Goal: Task Accomplishment & Management: Use online tool/utility

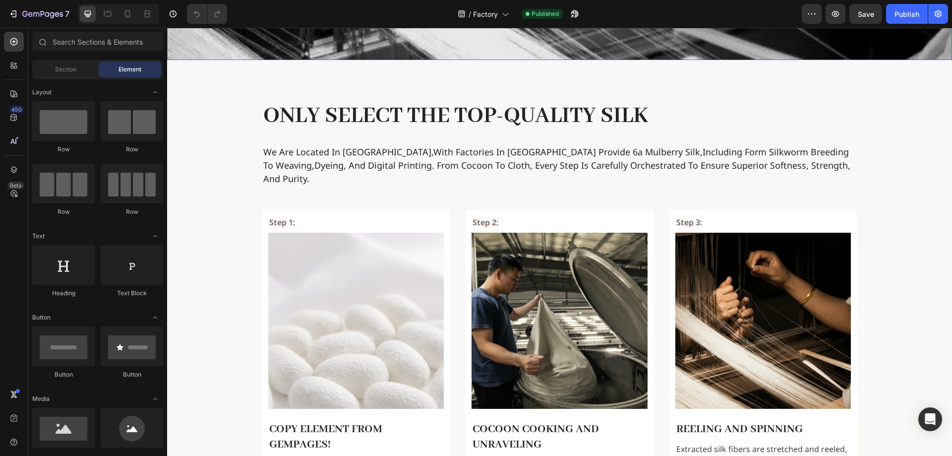
scroll to position [248, 0]
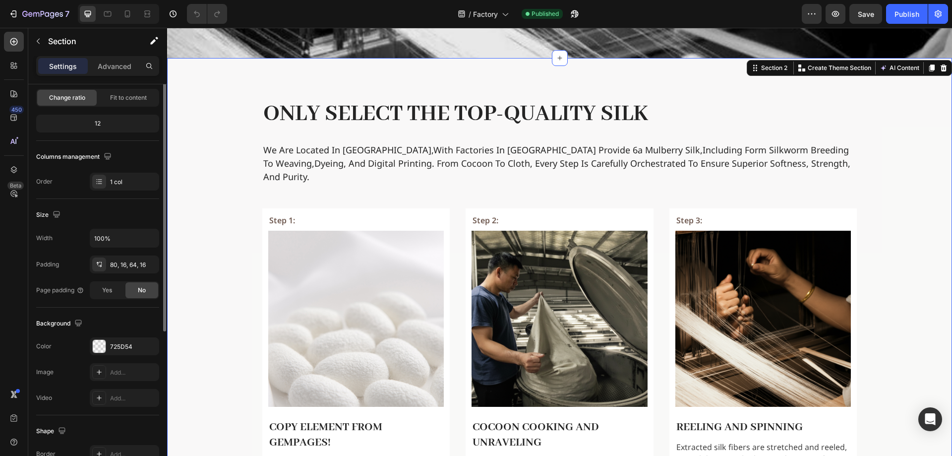
scroll to position [149, 0]
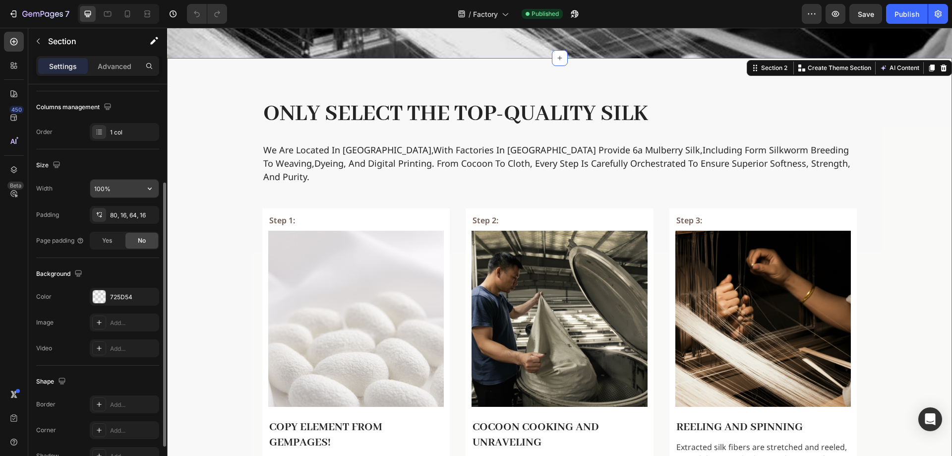
click at [118, 186] on input "100%" at bounding box center [124, 188] width 68 height 18
click at [149, 185] on icon "button" at bounding box center [150, 188] width 10 height 10
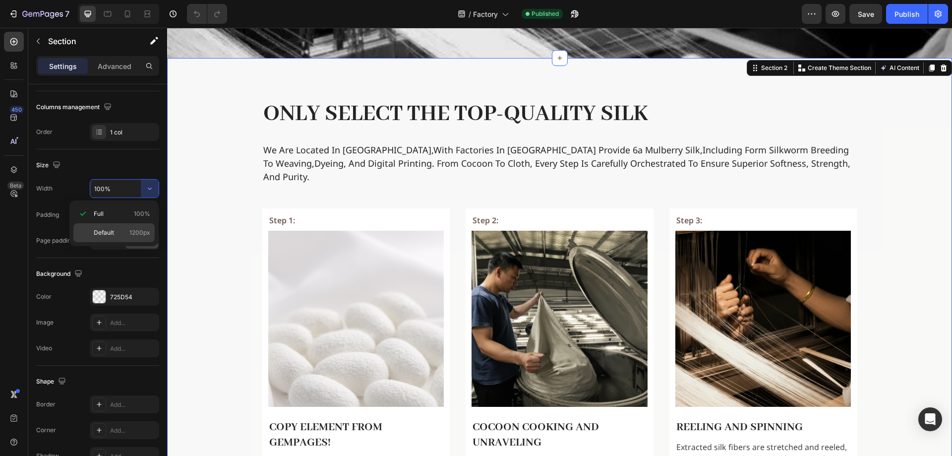
click at [126, 229] on p "Default 1200px" at bounding box center [122, 232] width 57 height 9
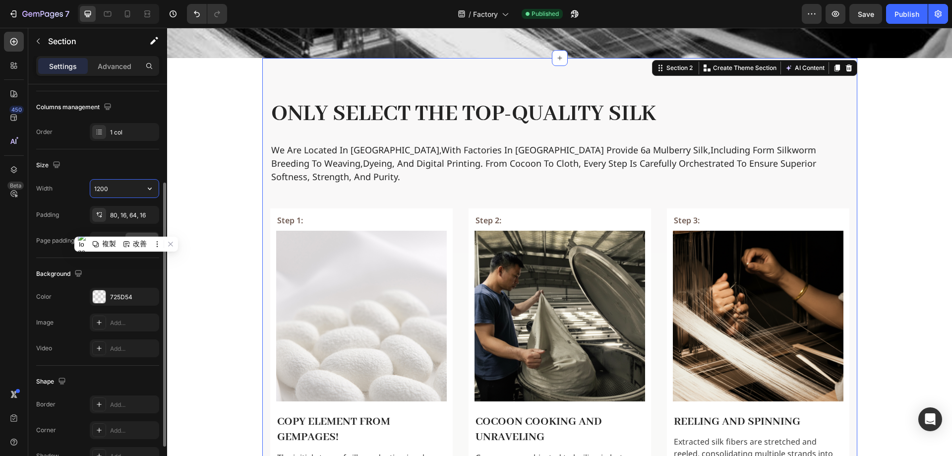
click at [121, 195] on input "1200" at bounding box center [124, 188] width 68 height 18
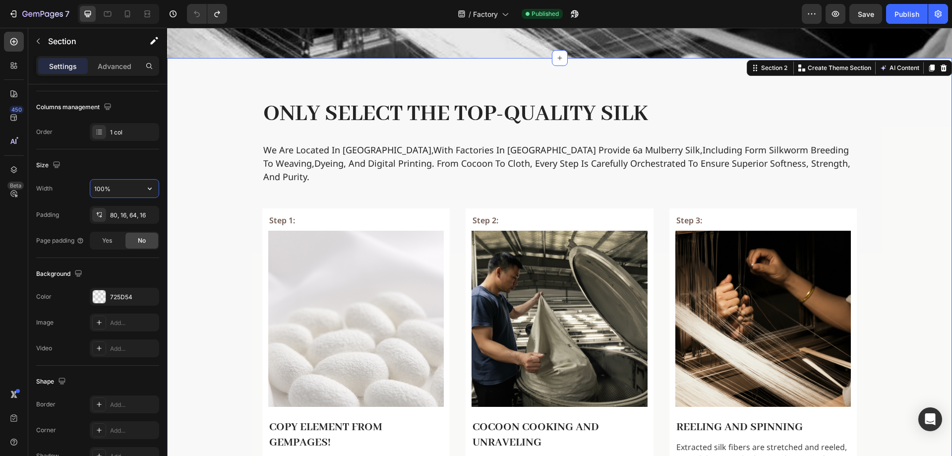
type input "100%"
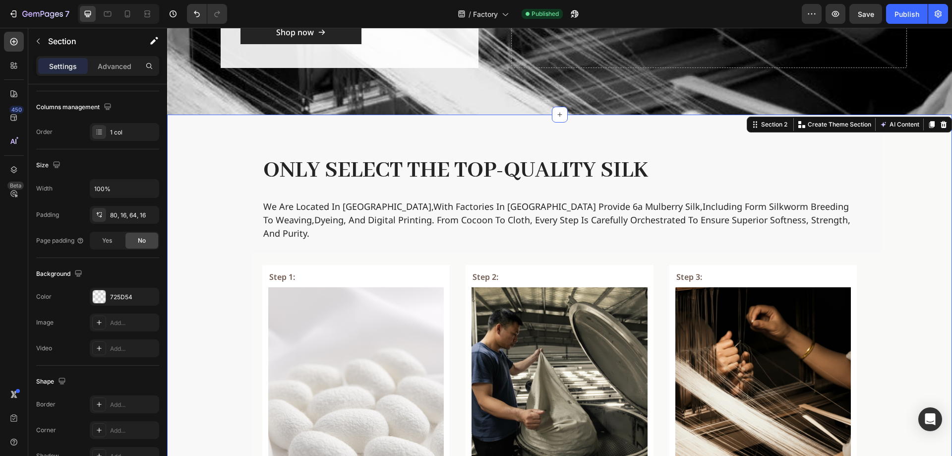
scroll to position [50, 0]
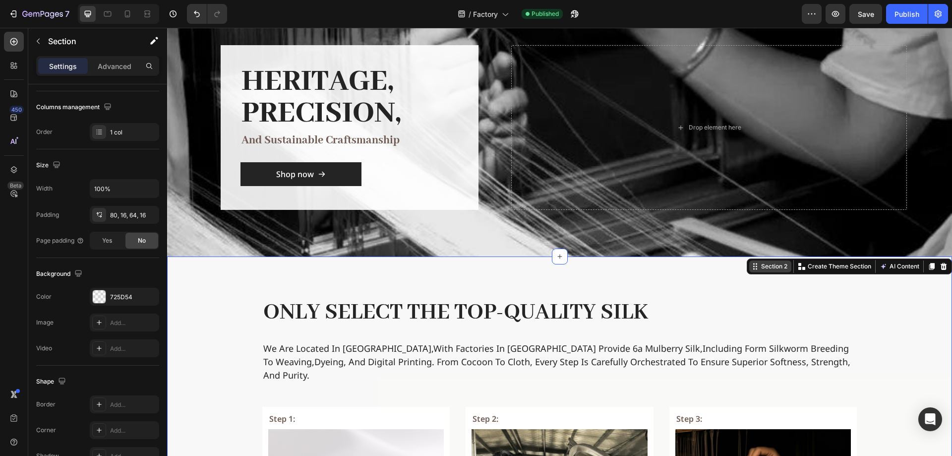
click at [760, 260] on div "Section 2" at bounding box center [770, 266] width 42 height 12
click at [759, 265] on div "Section 2" at bounding box center [774, 266] width 30 height 9
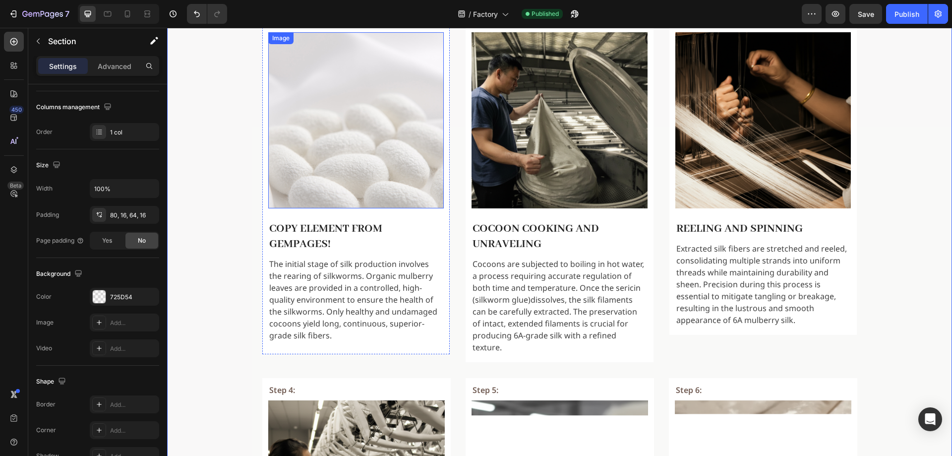
scroll to position [248, 0]
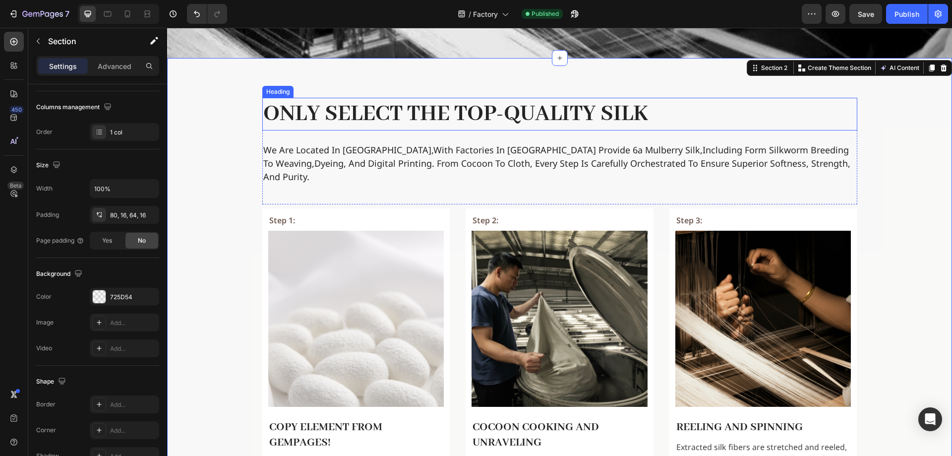
click at [743, 109] on h2 "Only select the top-quality silk" at bounding box center [559, 114] width 595 height 33
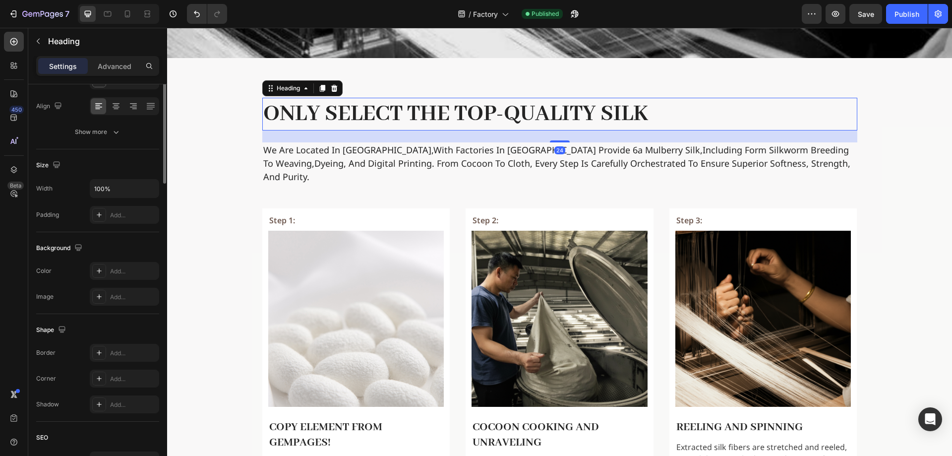
scroll to position [0, 0]
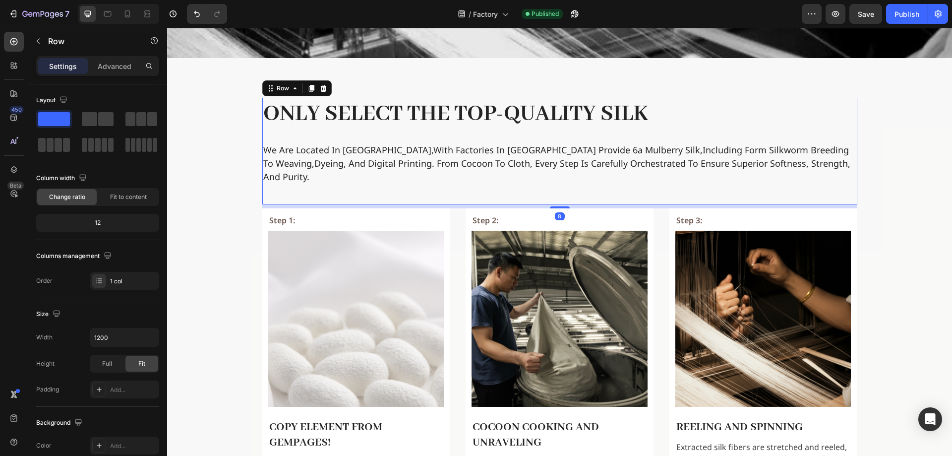
click at [266, 186] on div "Only select the top-quality silk Heading we are located in hong kong,with facto…" at bounding box center [559, 151] width 595 height 107
click at [23, 12] on icon "button" at bounding box center [24, 14] width 5 height 6
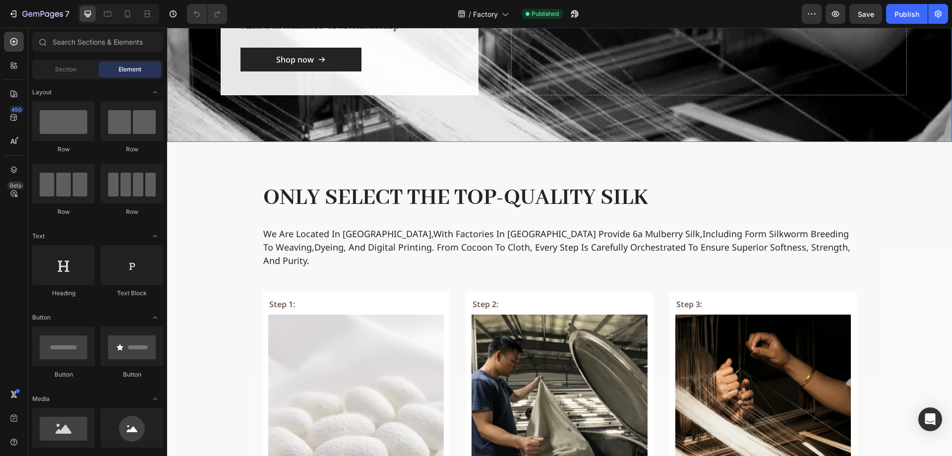
scroll to position [198, 0]
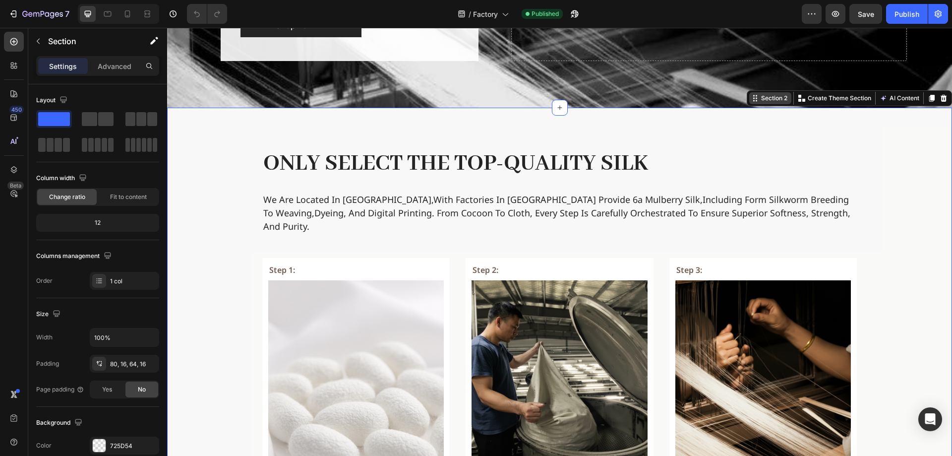
click at [759, 103] on div "Section 2" at bounding box center [770, 98] width 42 height 12
click at [149, 336] on icon "button" at bounding box center [150, 337] width 10 height 10
click at [106, 381] on span "Default" at bounding box center [104, 381] width 20 height 9
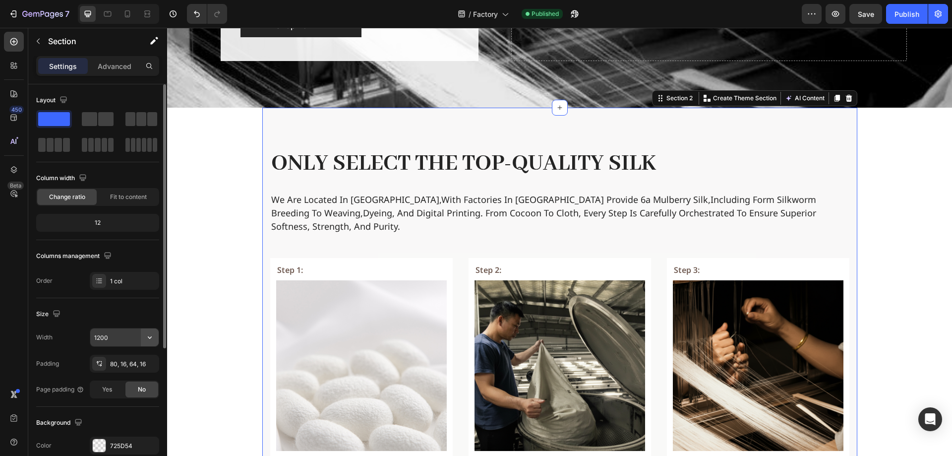
click at [153, 335] on icon "button" at bounding box center [150, 337] width 10 height 10
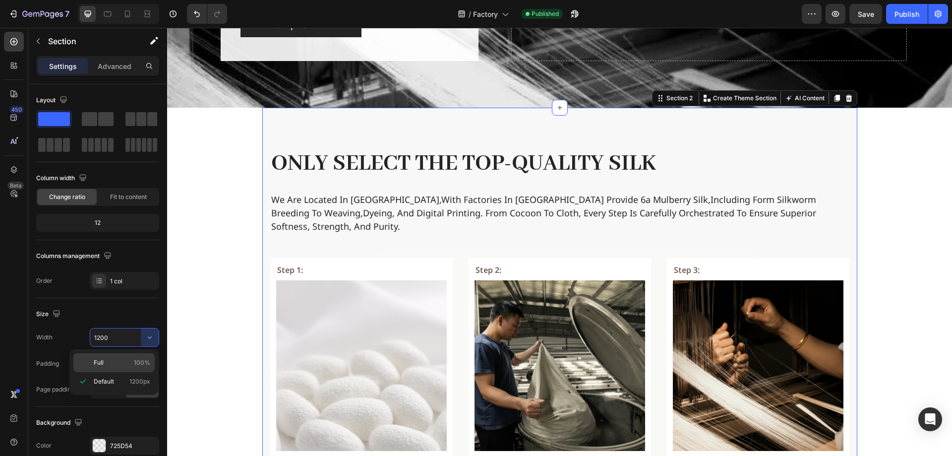
click at [123, 358] on p "Full 100%" at bounding box center [122, 362] width 57 height 9
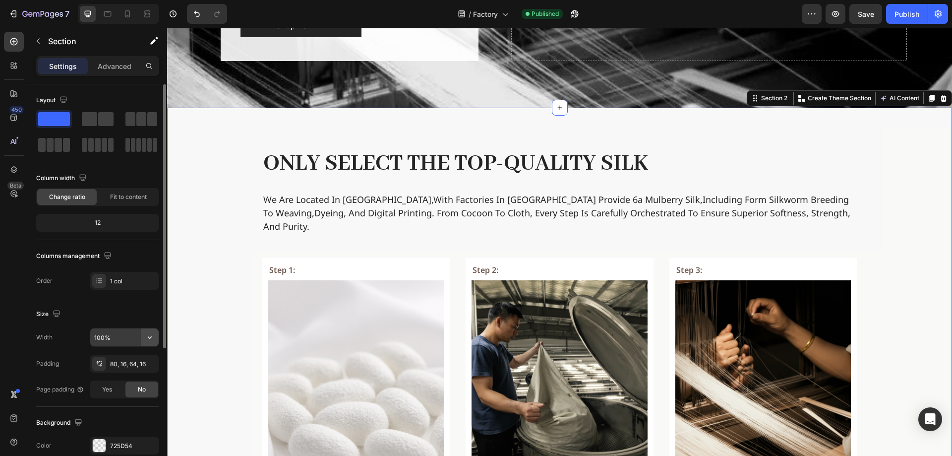
click at [154, 336] on icon "button" at bounding box center [150, 337] width 10 height 10
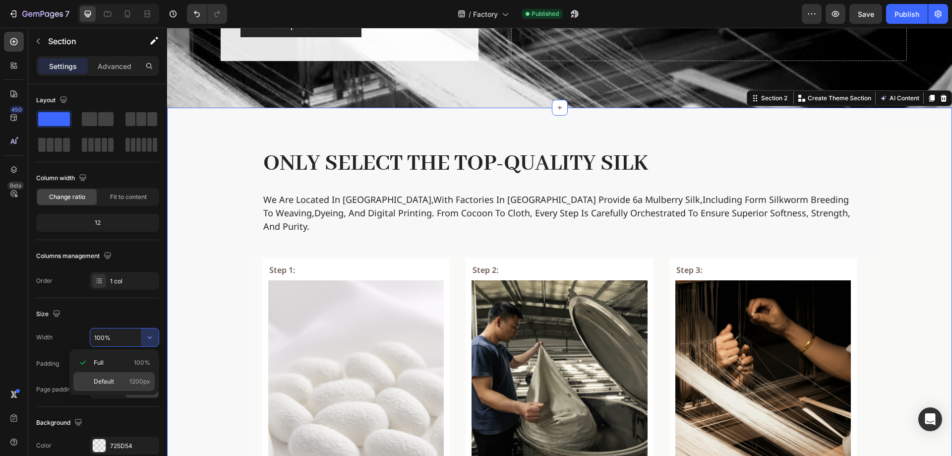
click at [112, 377] on span "Default" at bounding box center [104, 381] width 20 height 9
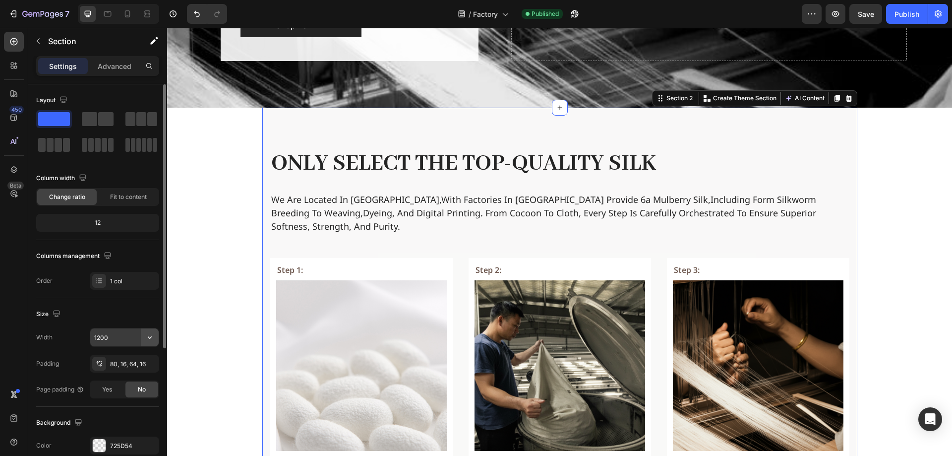
click at [152, 339] on icon "button" at bounding box center [150, 337] width 10 height 10
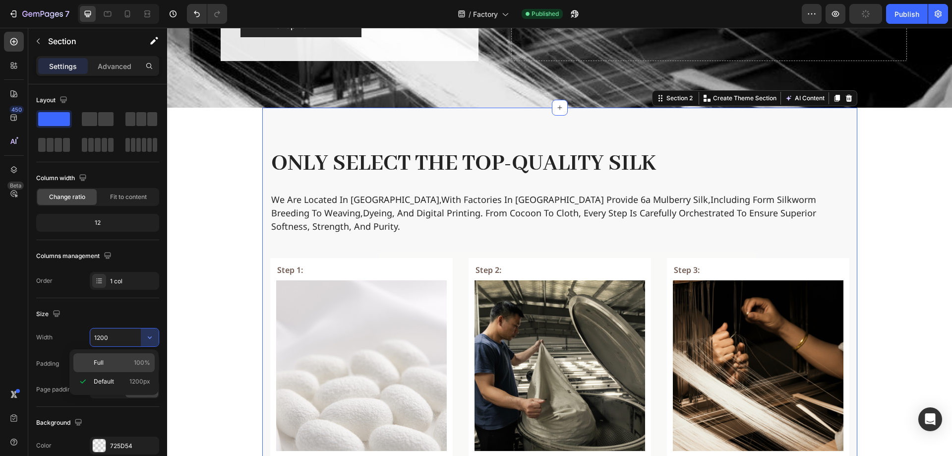
click at [124, 360] on p "Full 100%" at bounding box center [122, 362] width 57 height 9
type input "100%"
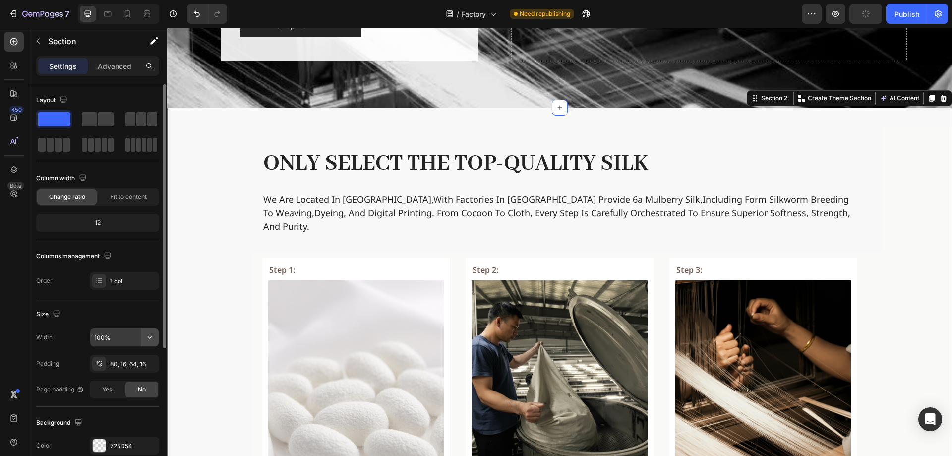
click at [149, 340] on icon "button" at bounding box center [150, 337] width 10 height 10
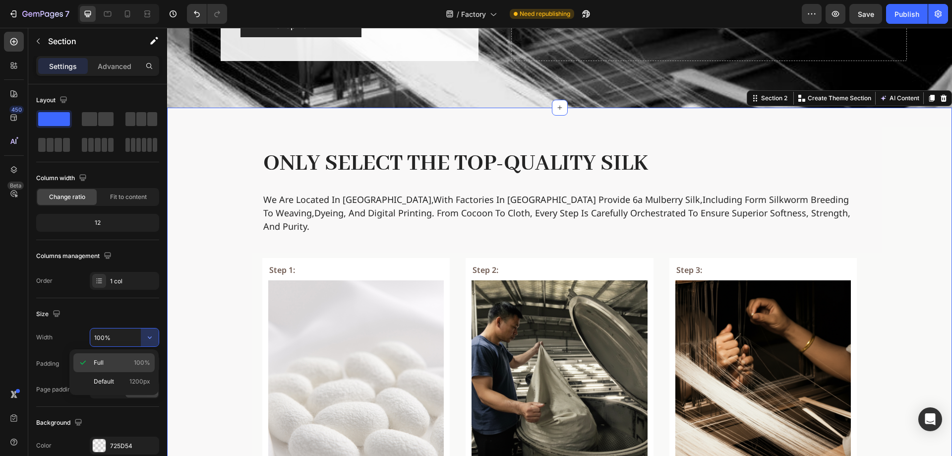
click at [124, 362] on p "Full 100%" at bounding box center [122, 362] width 57 height 9
click at [764, 95] on div "Section 2" at bounding box center [774, 98] width 30 height 9
click at [290, 161] on h2 "Only select the top-quality silk" at bounding box center [559, 163] width 595 height 33
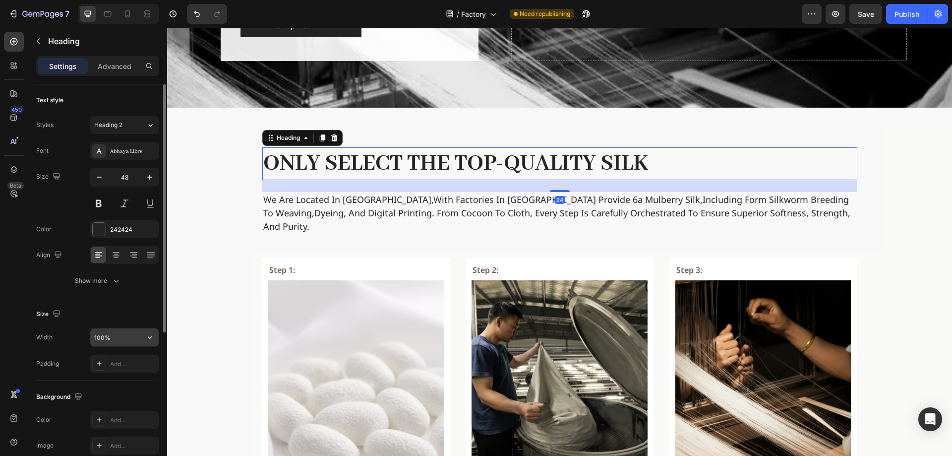
click at [114, 338] on input "100%" at bounding box center [124, 337] width 68 height 18
click at [152, 315] on div "Size" at bounding box center [97, 314] width 123 height 16
click at [153, 331] on button "button" at bounding box center [150, 337] width 18 height 18
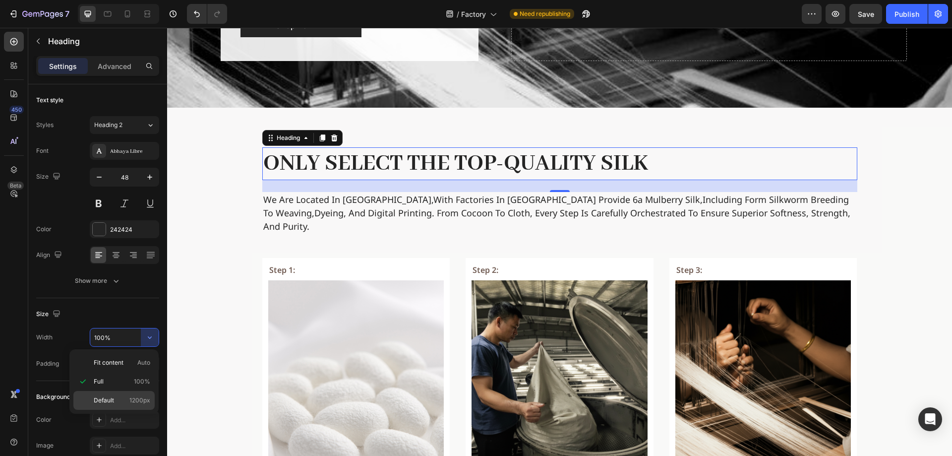
click at [119, 403] on p "Default 1200px" at bounding box center [122, 400] width 57 height 9
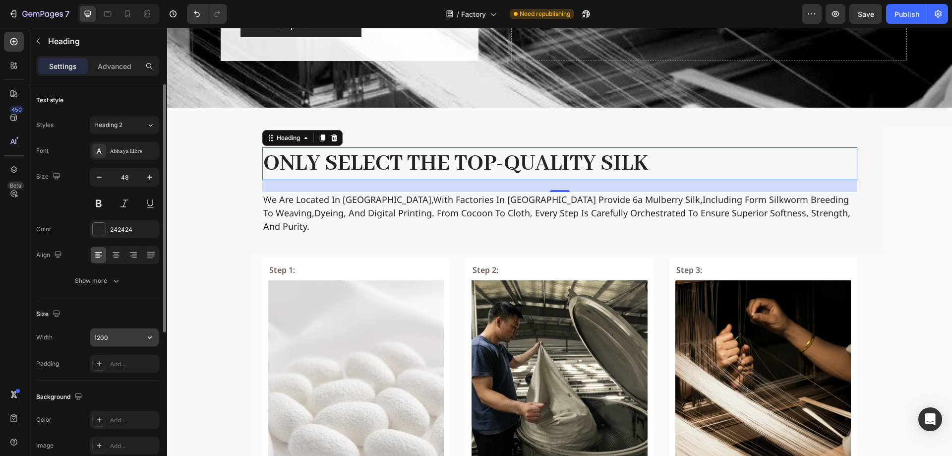
click at [153, 338] on icon "button" at bounding box center [150, 337] width 10 height 10
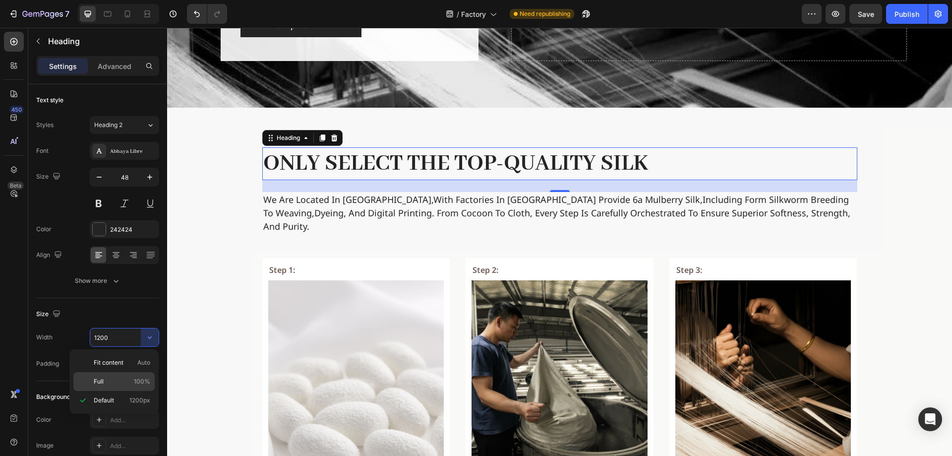
click at [130, 379] on p "Full 100%" at bounding box center [122, 381] width 57 height 9
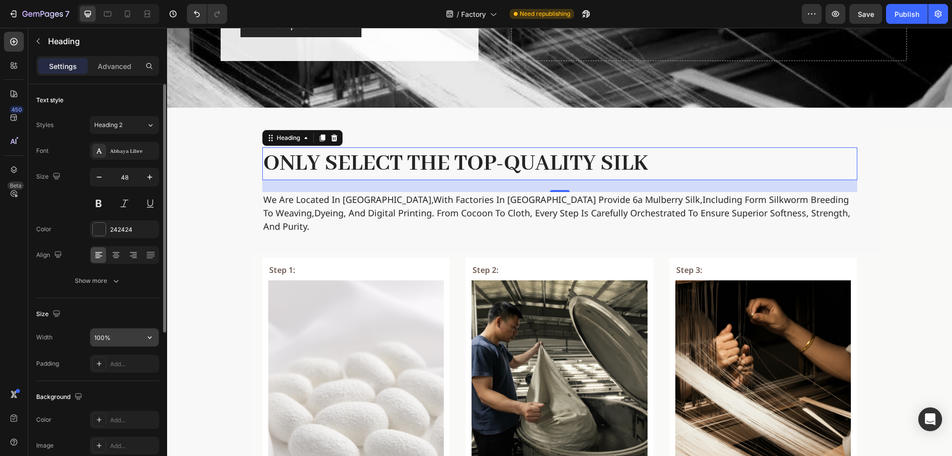
click at [154, 339] on icon "button" at bounding box center [150, 337] width 10 height 10
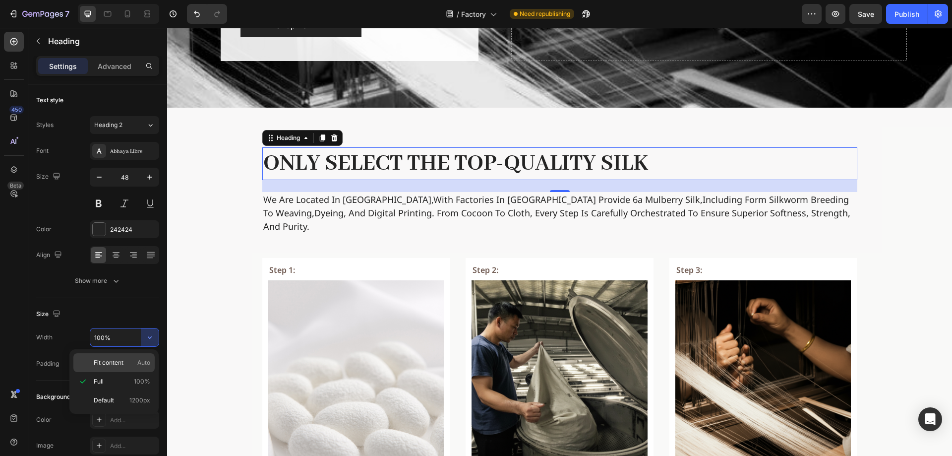
click at [137, 363] on span "Auto" at bounding box center [143, 362] width 13 height 9
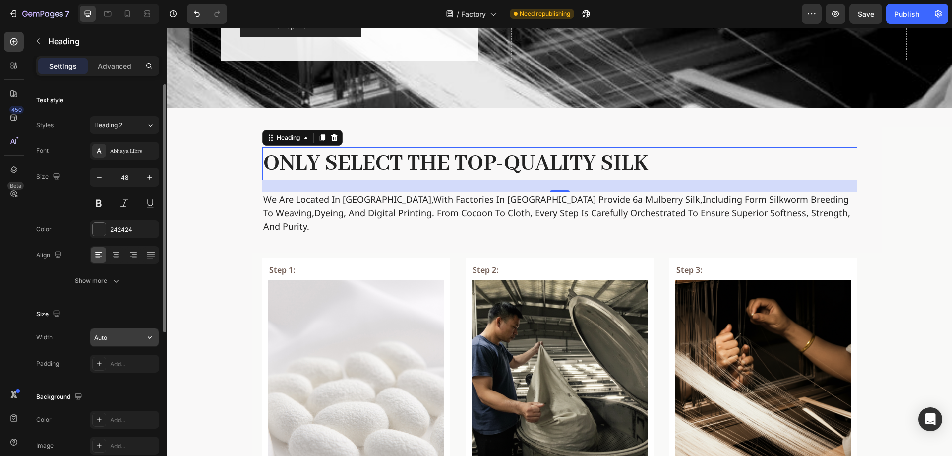
click at [145, 344] on button "button" at bounding box center [150, 337] width 18 height 18
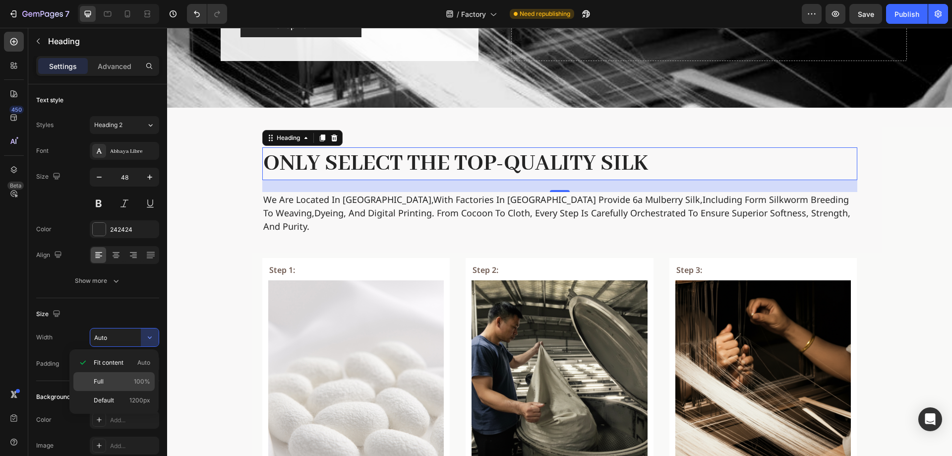
click at [121, 377] on p "Full 100%" at bounding box center [122, 381] width 57 height 9
type input "100%"
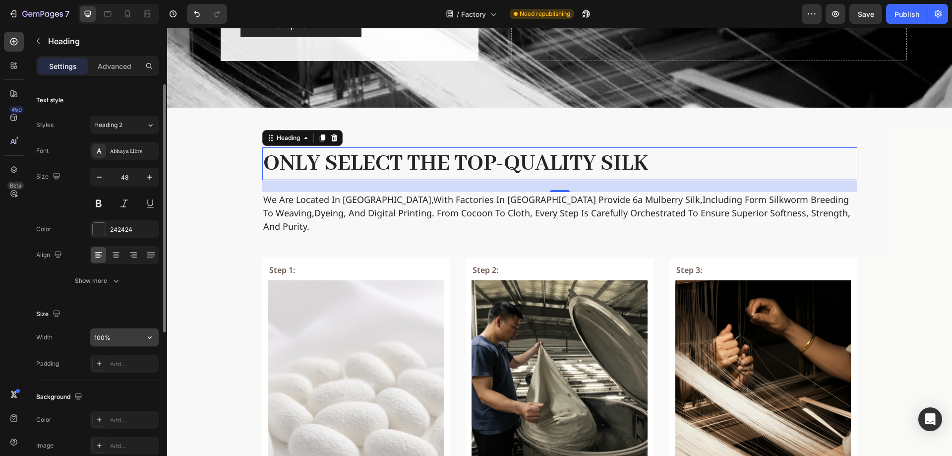
click at [141, 328] on div "100%" at bounding box center [124, 337] width 69 height 19
click at [150, 337] on icon "button" at bounding box center [150, 337] width 10 height 10
click at [150, 339] on icon "button" at bounding box center [150, 337] width 4 height 2
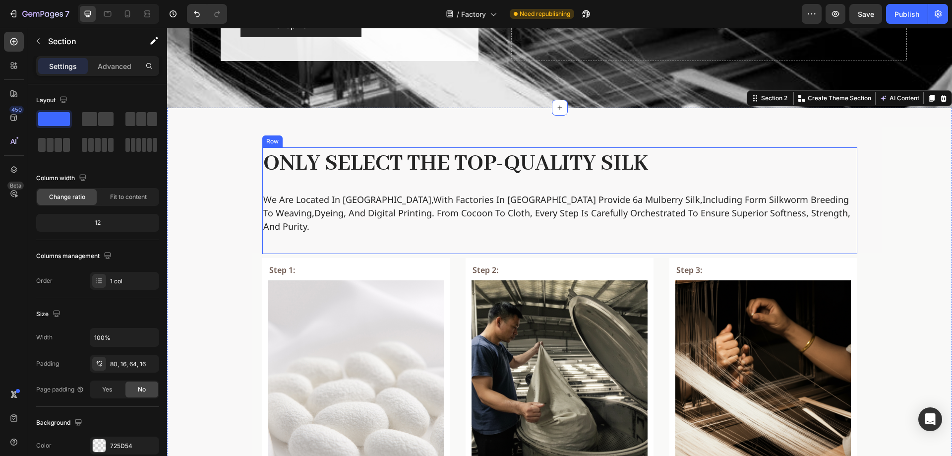
click at [360, 188] on div "Only select the top-quality silk Heading we are located in hong kong,with facto…" at bounding box center [559, 200] width 595 height 107
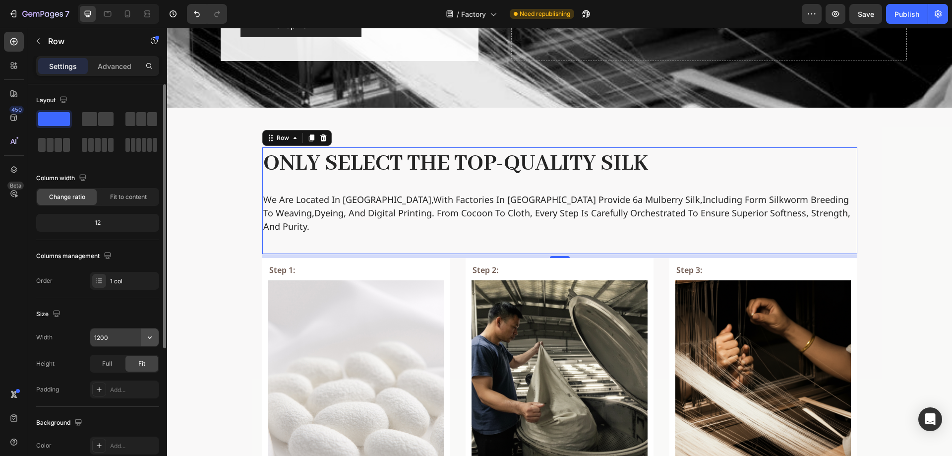
click at [149, 341] on icon "button" at bounding box center [150, 337] width 10 height 10
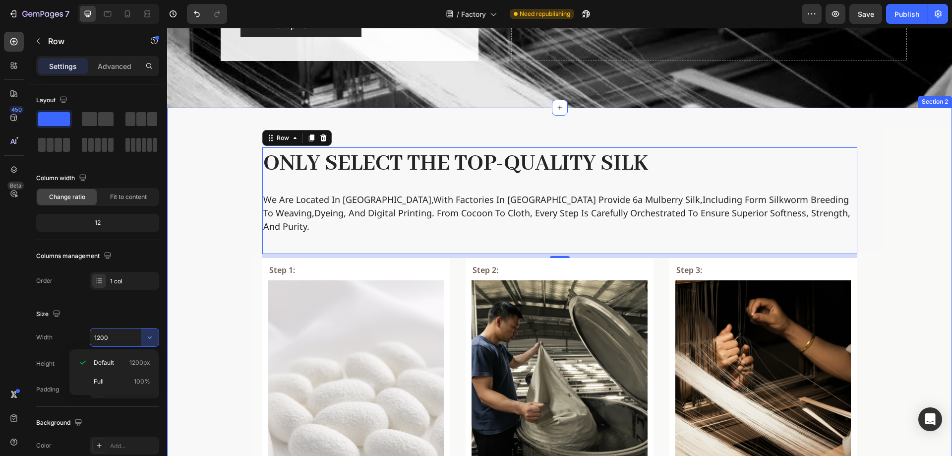
click at [245, 258] on div "Step 1: Text Block Image Copy element from Gempages! Text Block The initial sta…" at bounding box center [559, 442] width 769 height 368
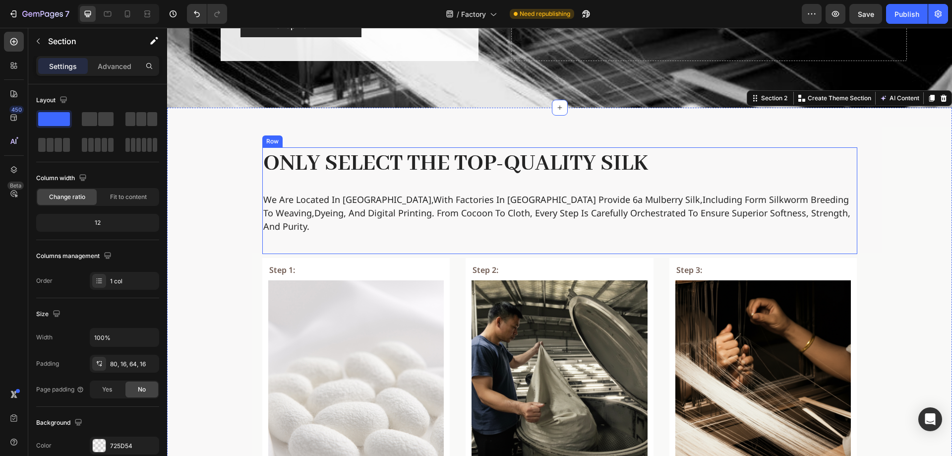
click at [300, 236] on div "Only select the top-quality silk Heading we are located in hong kong,with facto…" at bounding box center [559, 200] width 595 height 107
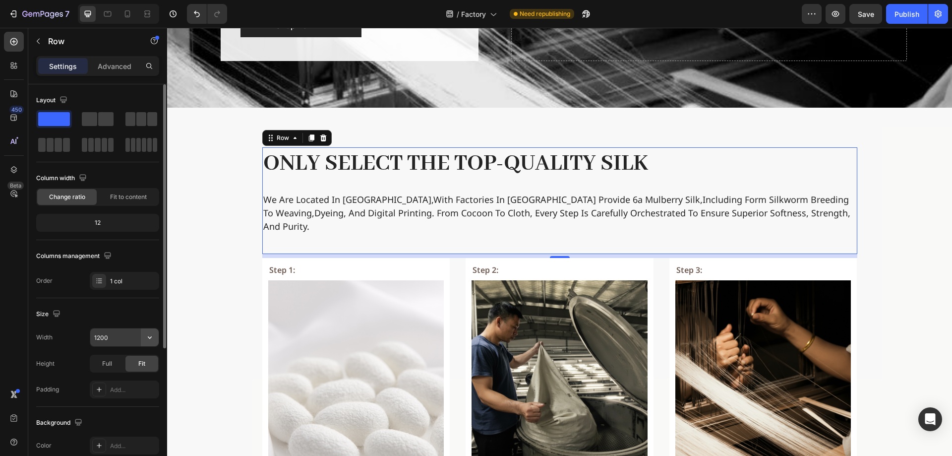
click at [151, 336] on icon "button" at bounding box center [150, 337] width 10 height 10
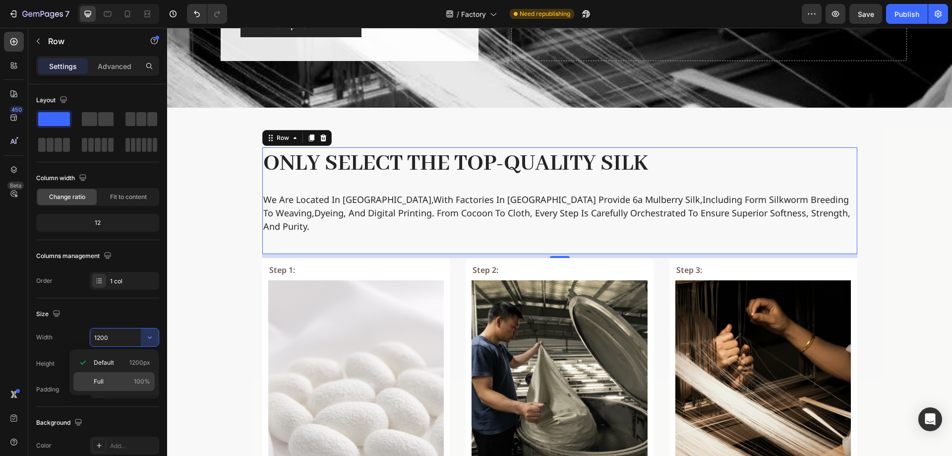
click at [125, 380] on p "Full 100%" at bounding box center [122, 381] width 57 height 9
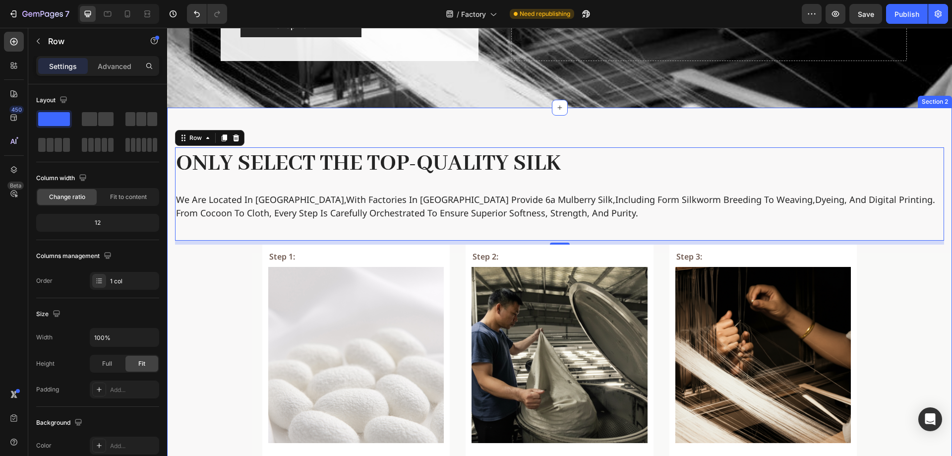
type input "1200"
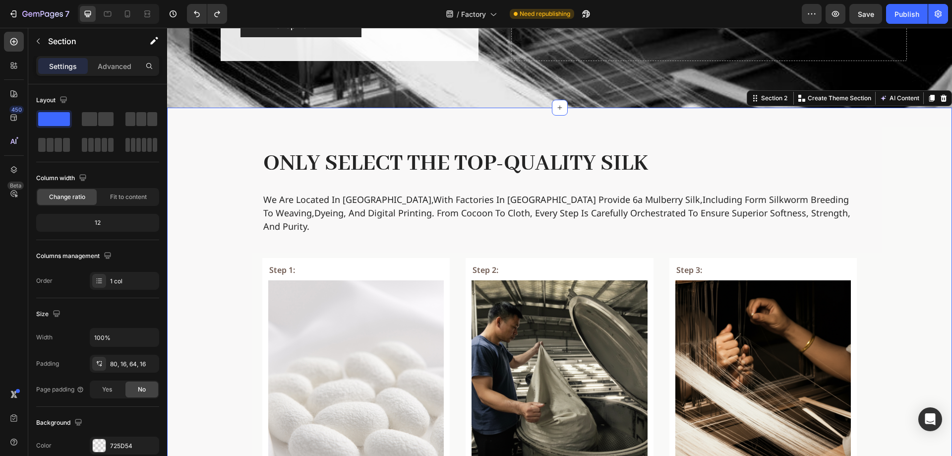
click at [208, 258] on div "Step 1: Text Block Image Copy element from Gempages! Text Block The initial sta…" at bounding box center [559, 442] width 769 height 368
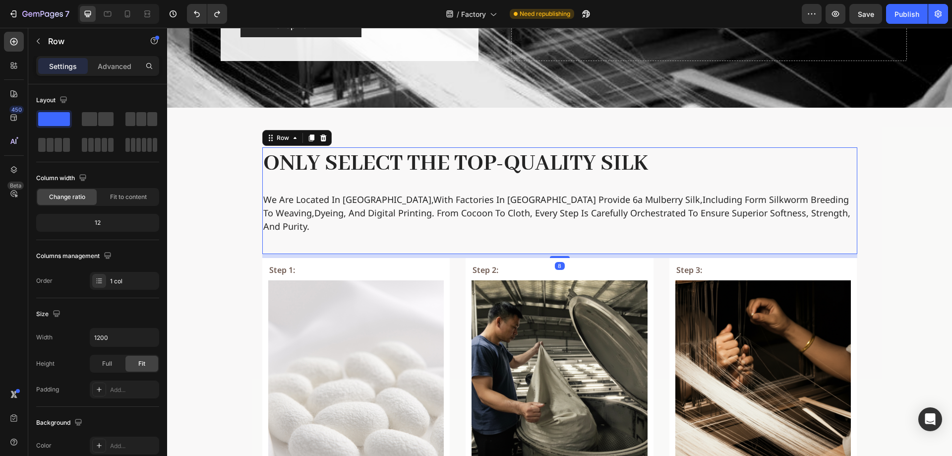
click at [318, 190] on div "Only select the top-quality silk Heading we are located in hong kong,with facto…" at bounding box center [559, 200] width 595 height 107
click at [450, 271] on div "Step 1: Text Block Image Copy element from Gempages! Text Block The initial sta…" at bounding box center [559, 434] width 595 height 352
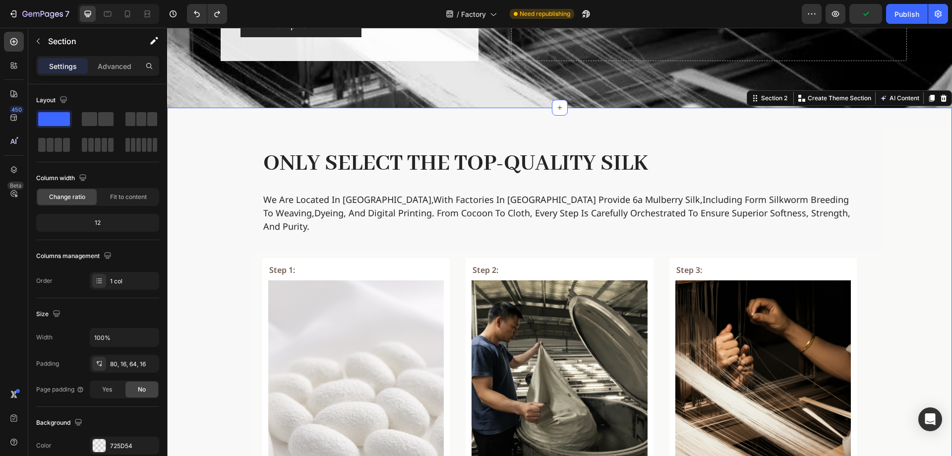
click at [216, 261] on div "Step 1: Text Block Image Copy element from Gempages! Text Block The initial sta…" at bounding box center [559, 442] width 769 height 368
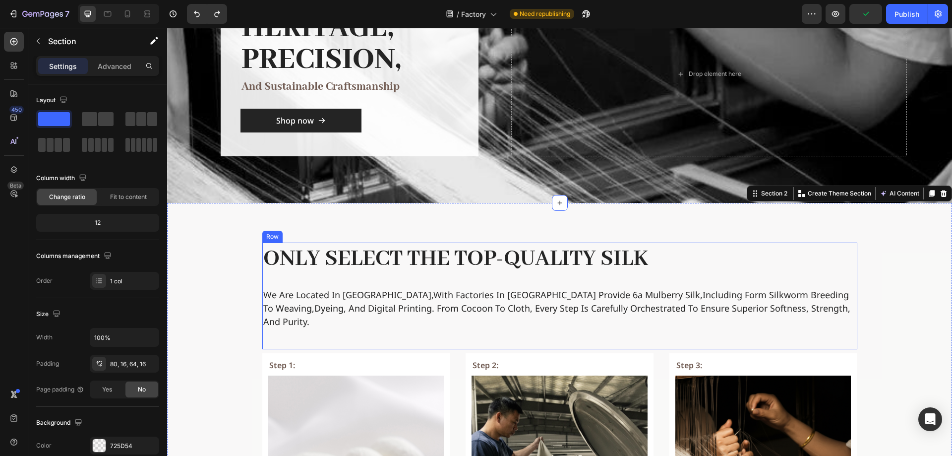
scroll to position [99, 0]
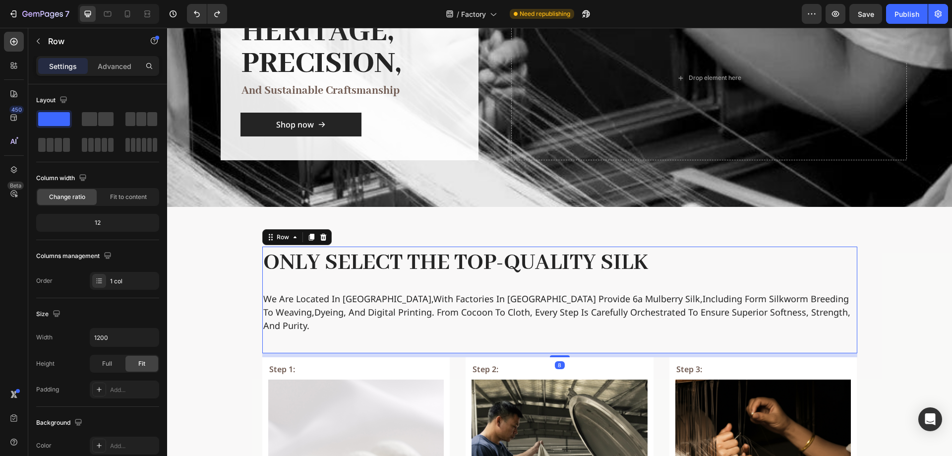
click at [418, 284] on div "Only select the top-quality silk Heading we are located in hong kong,with facto…" at bounding box center [559, 299] width 595 height 107
click at [478, 22] on div "/ Factory" at bounding box center [471, 14] width 61 height 20
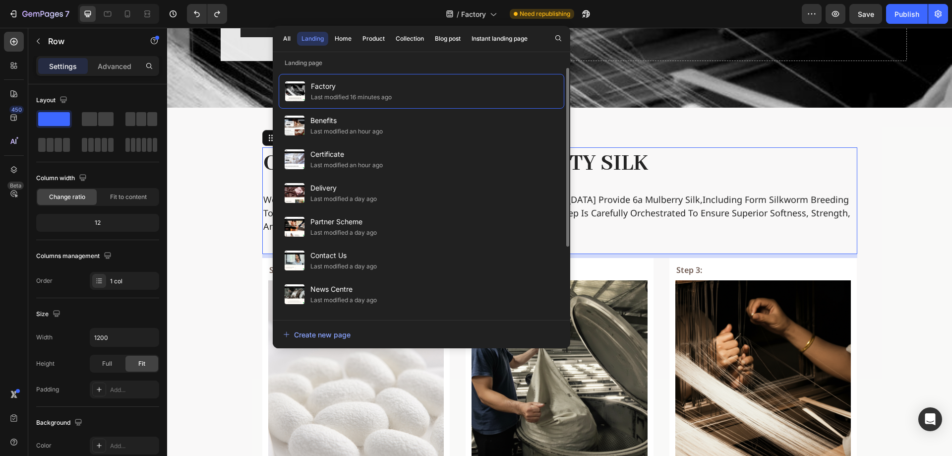
scroll to position [149, 0]
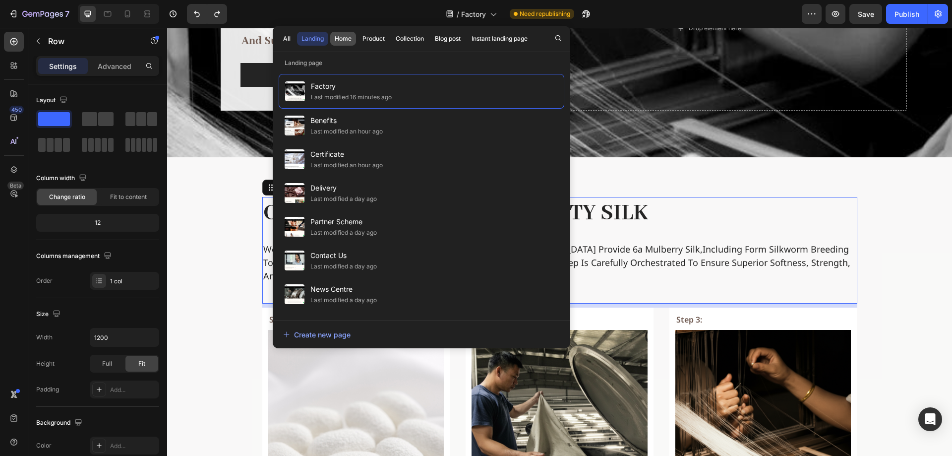
click at [348, 36] on div "Home" at bounding box center [343, 38] width 17 height 9
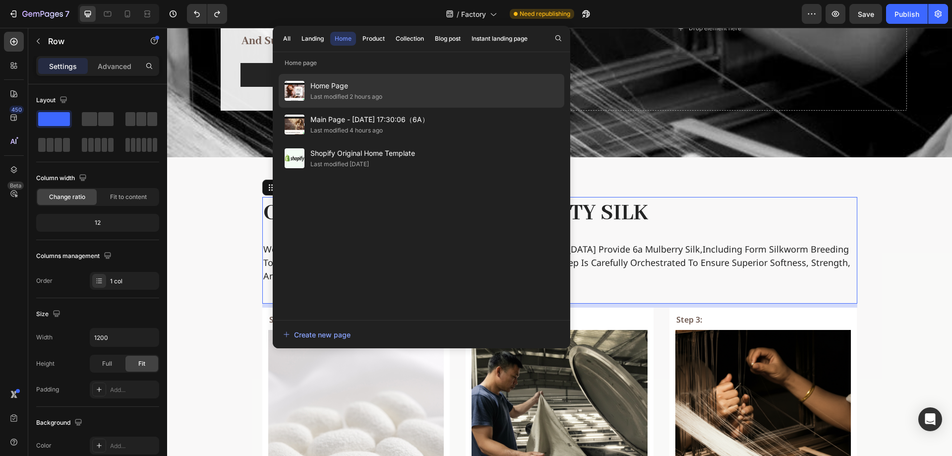
click at [364, 91] on span "Home Page" at bounding box center [346, 86] width 72 height 12
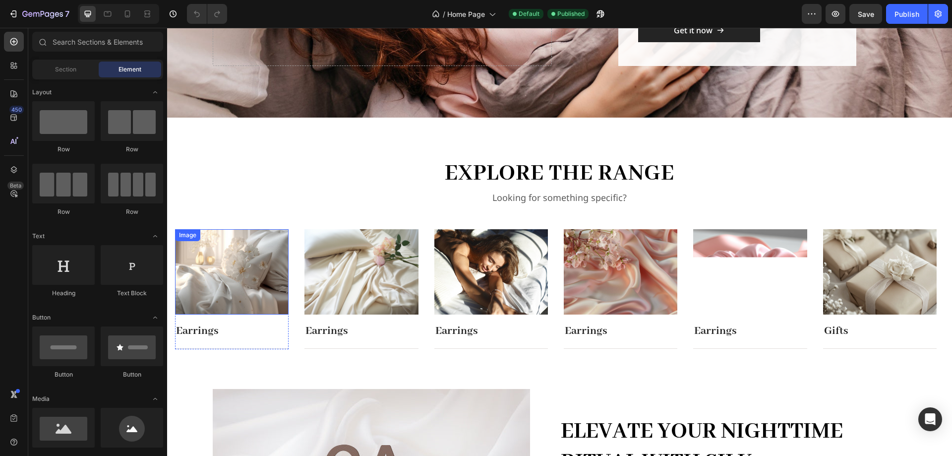
scroll to position [397, 0]
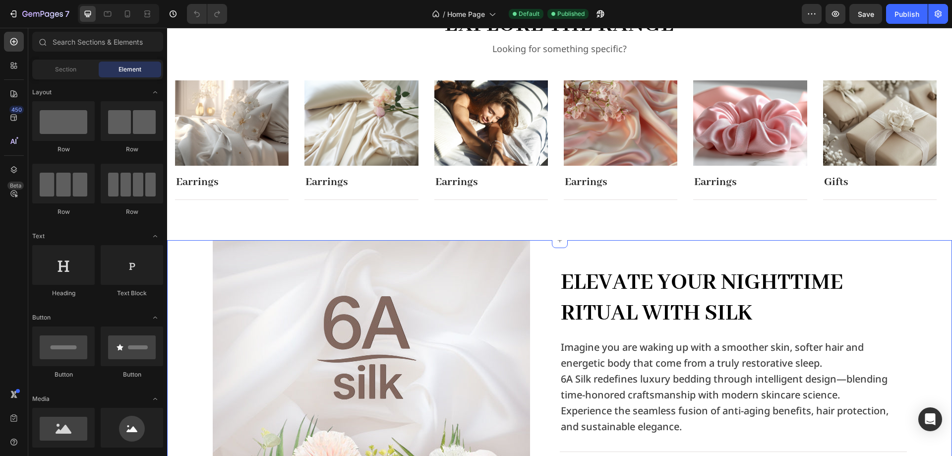
click at [191, 271] on div "Image Elevate Your Nighttime Ritual with Silk Heading Imagine you are waking up…" at bounding box center [559, 398] width 769 height 317
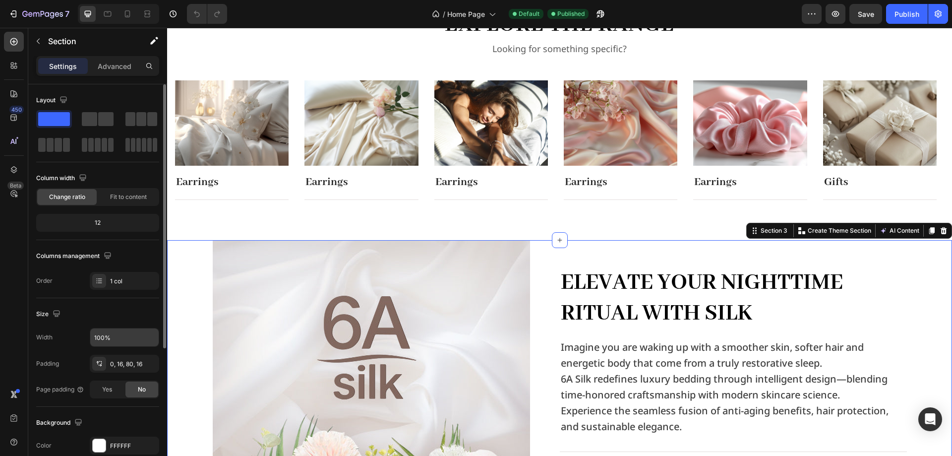
click at [121, 333] on input "100%" at bounding box center [124, 337] width 68 height 18
click at [151, 337] on icon "button" at bounding box center [150, 337] width 4 height 2
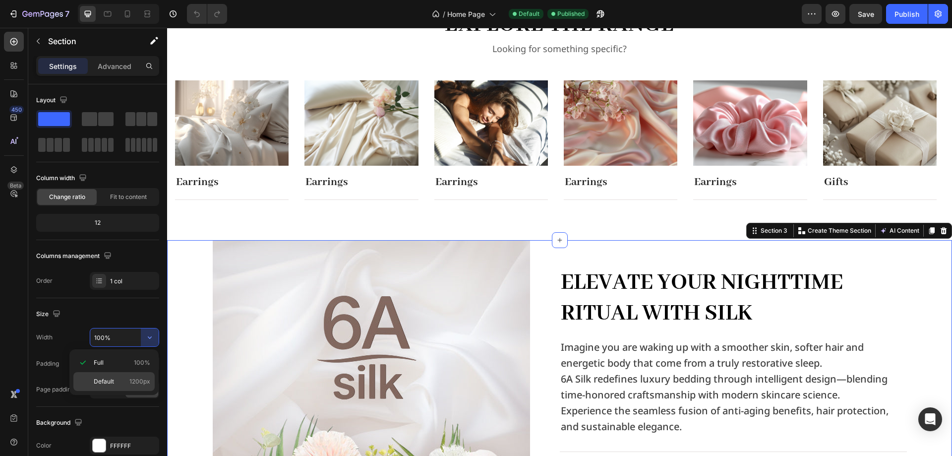
click at [132, 385] on span "1200px" at bounding box center [139, 381] width 21 height 9
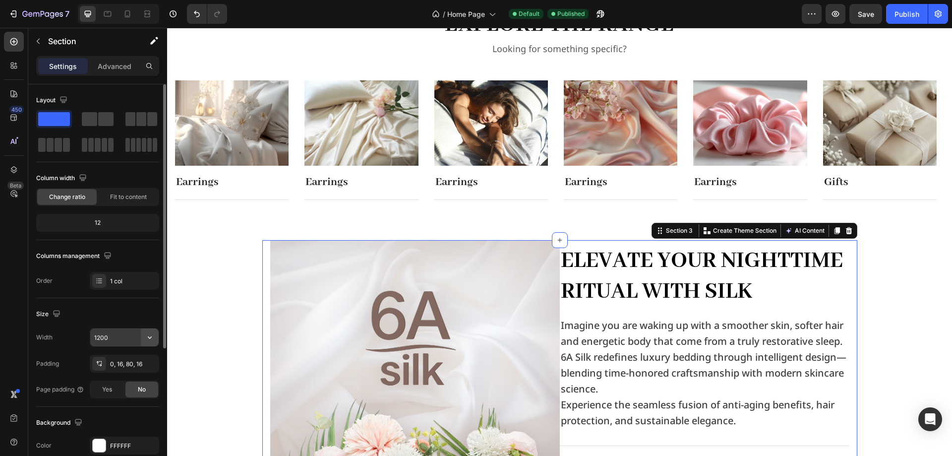
click at [153, 339] on icon "button" at bounding box center [150, 337] width 10 height 10
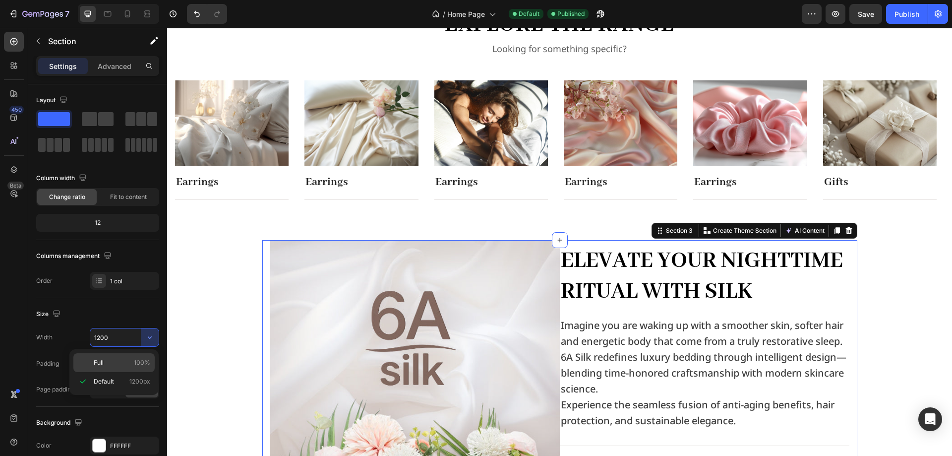
click at [130, 360] on p "Full 100%" at bounding box center [122, 362] width 57 height 9
type input "100%"
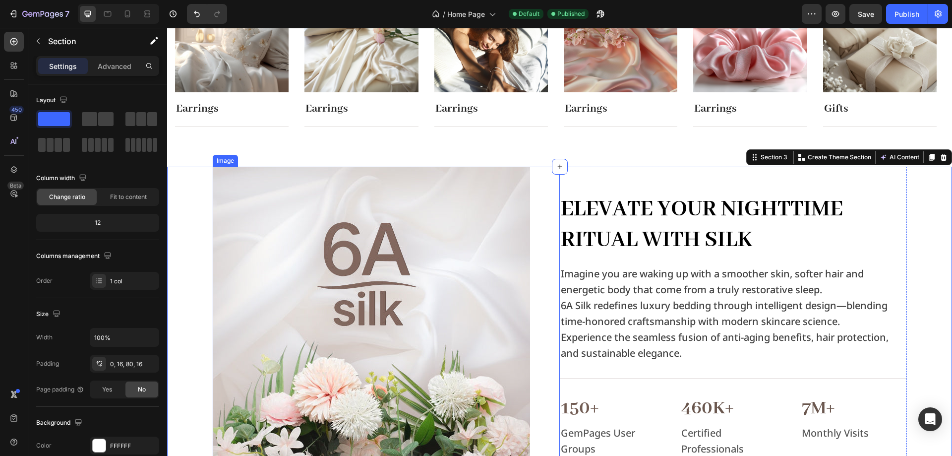
scroll to position [545, 0]
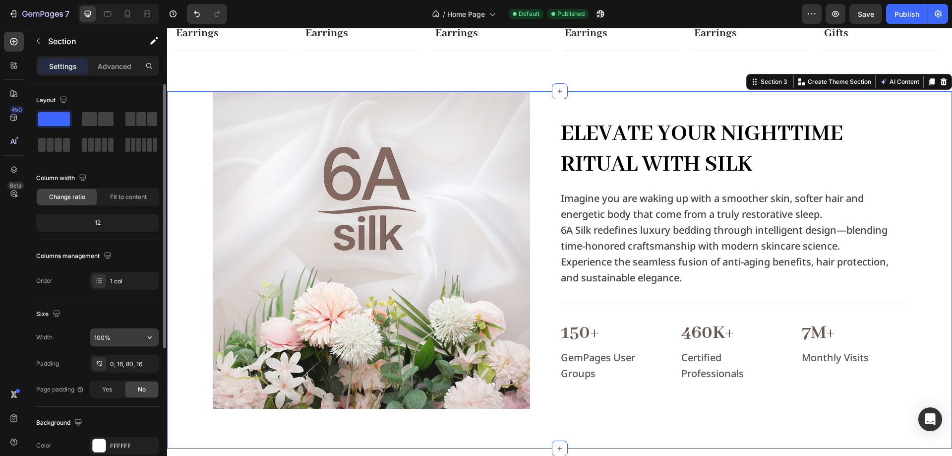
click at [149, 343] on button "button" at bounding box center [150, 337] width 18 height 18
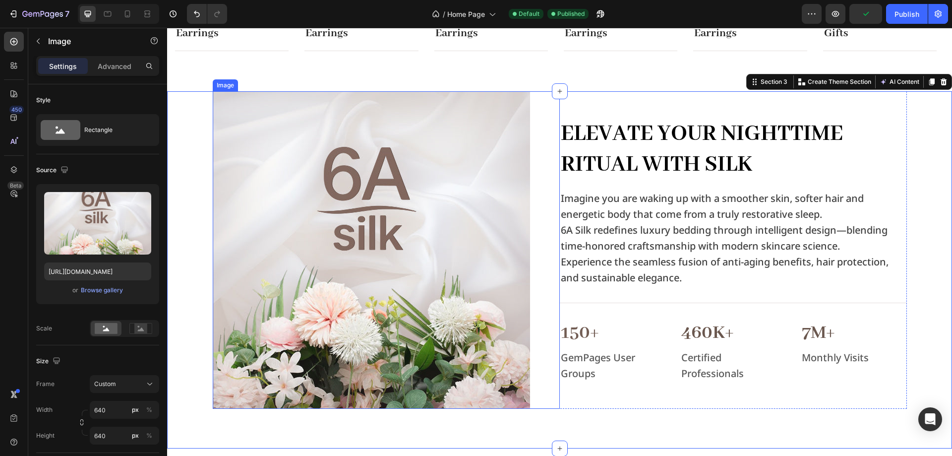
click at [536, 177] on div at bounding box center [386, 249] width 347 height 317
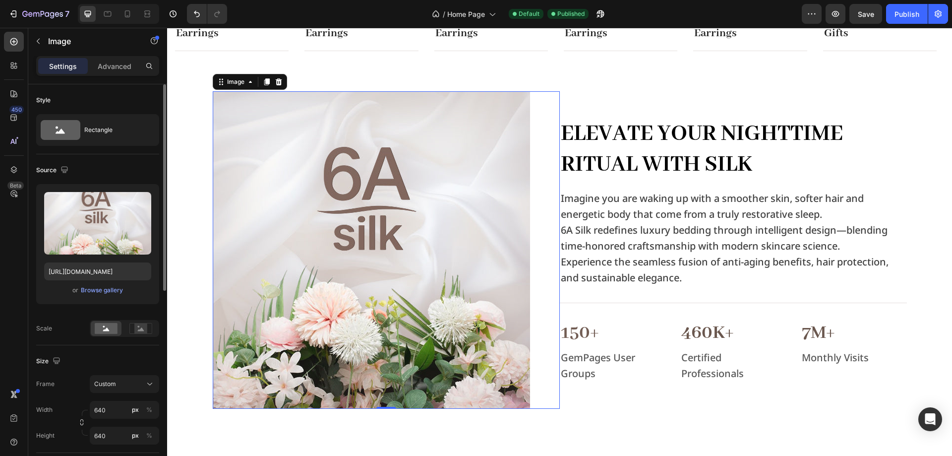
scroll to position [50, 0]
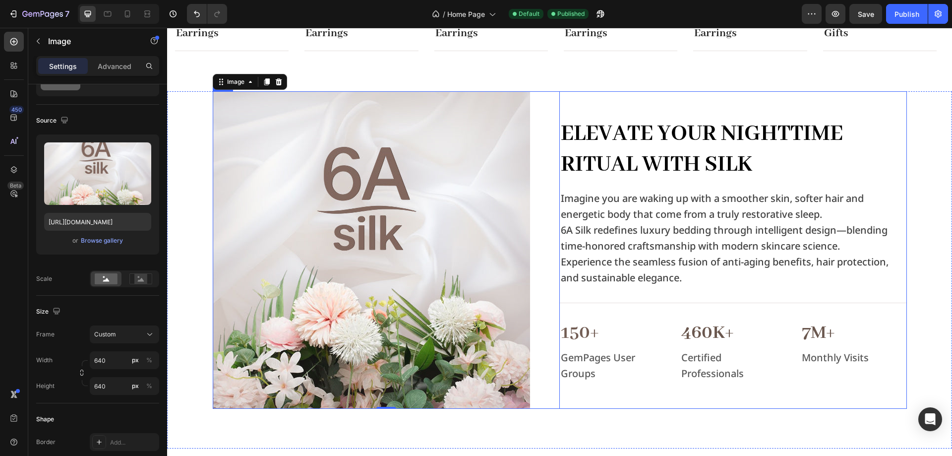
click at [606, 181] on div "Elevate Your Nighttime Ritual with Silk Heading Imagine you are waking up with …" at bounding box center [733, 249] width 347 height 317
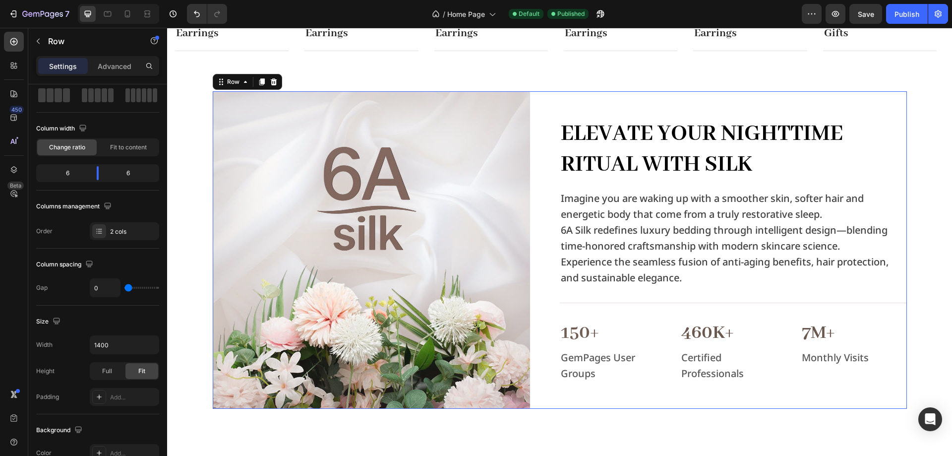
scroll to position [0, 0]
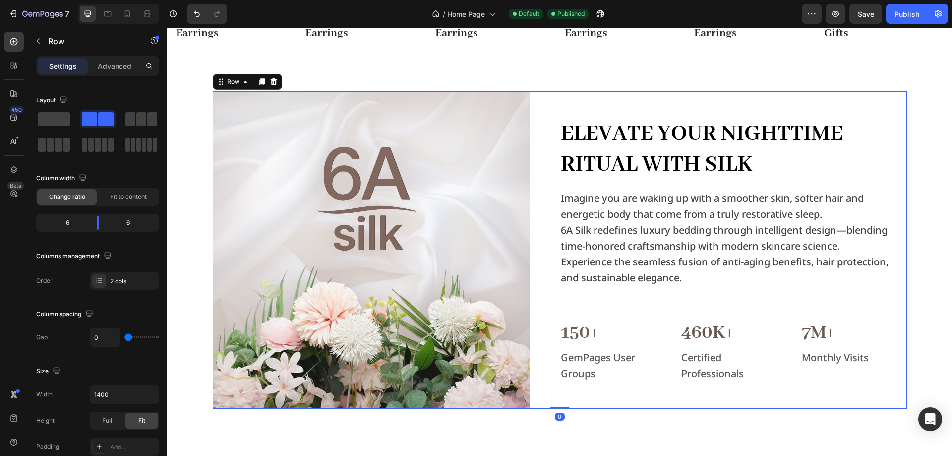
click at [598, 185] on div "Elevate Your Nighttime Ritual with Silk Heading Imagine you are waking up with …" at bounding box center [733, 249] width 347 height 317
click at [247, 78] on div "Row" at bounding box center [233, 82] width 36 height 12
click at [243, 80] on icon at bounding box center [245, 82] width 8 height 8
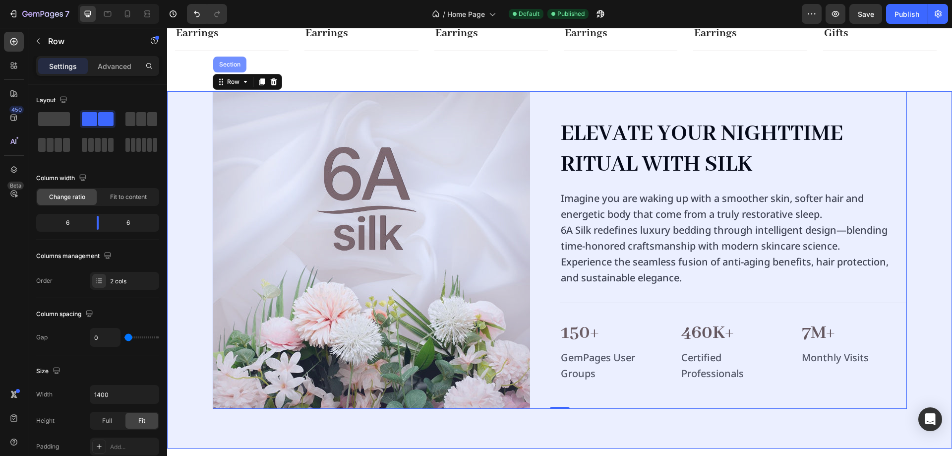
click at [233, 68] on div "Section" at bounding box center [229, 65] width 33 height 16
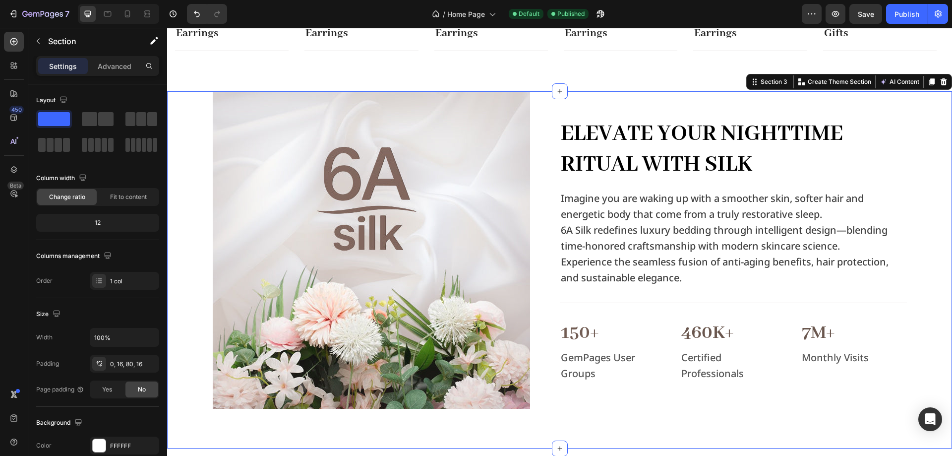
click at [178, 113] on div "Image Elevate Your Nighttime Ritual with Silk Heading Imagine you are waking up…" at bounding box center [559, 249] width 769 height 317
click at [771, 80] on div "Section 3" at bounding box center [774, 81] width 31 height 9
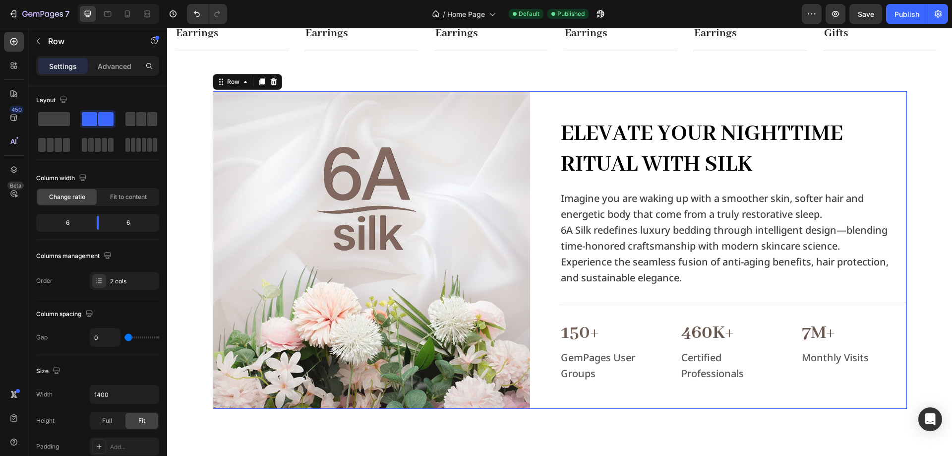
click at [776, 100] on div "Elevate Your Nighttime Ritual with Silk Heading Imagine you are waking up with …" at bounding box center [733, 249] width 347 height 317
click at [124, 398] on input "1400" at bounding box center [124, 394] width 68 height 18
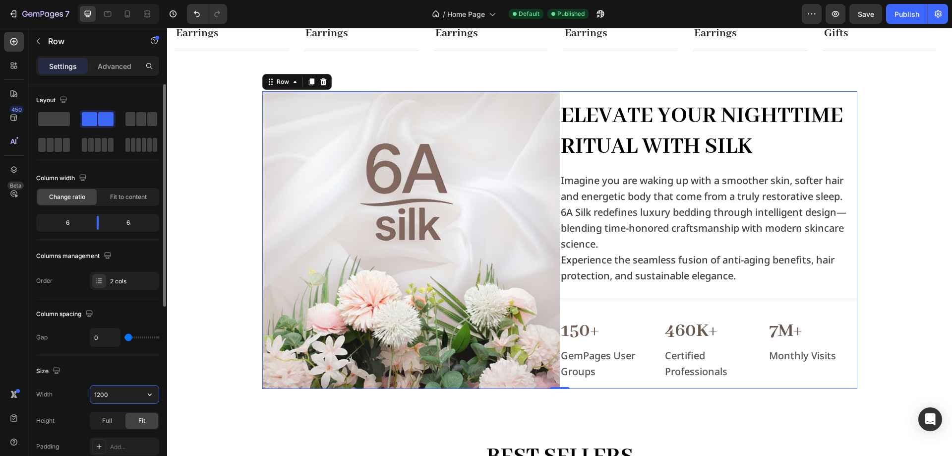
type input "1200"
drag, startPoint x: 119, startPoint y: 396, endPoint x: 80, endPoint y: 395, distance: 39.2
click at [80, 395] on div "Width 1200" at bounding box center [97, 394] width 123 height 19
click at [130, 397] on input "1200" at bounding box center [124, 394] width 68 height 18
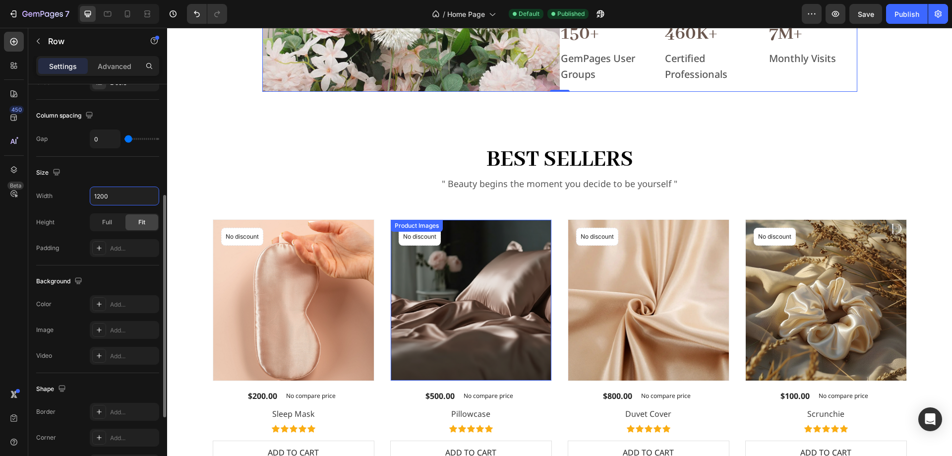
scroll to position [942, 0]
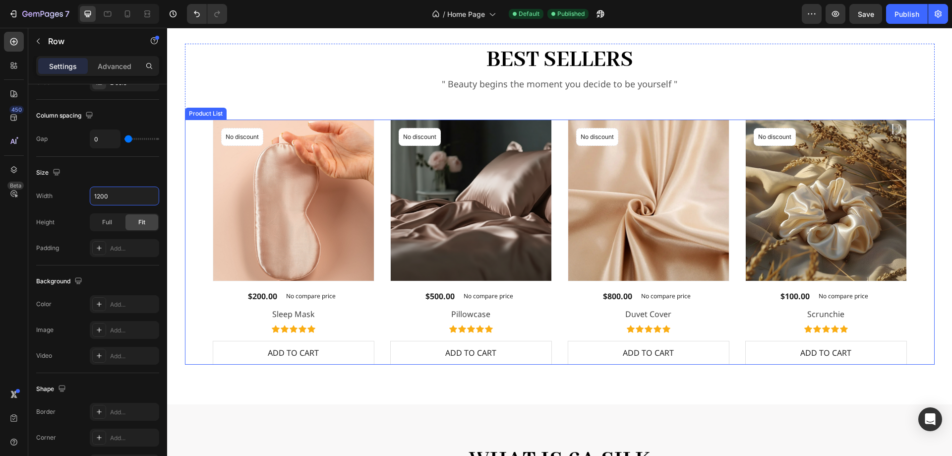
click at [559, 280] on div "Product Images No discount Not be displayed when published Product Badge Row $1…" at bounding box center [560, 241] width 694 height 245
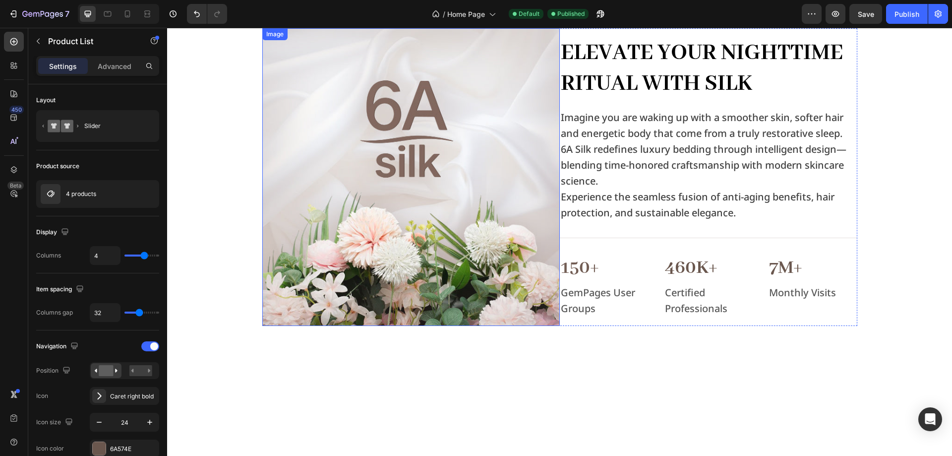
scroll to position [496, 0]
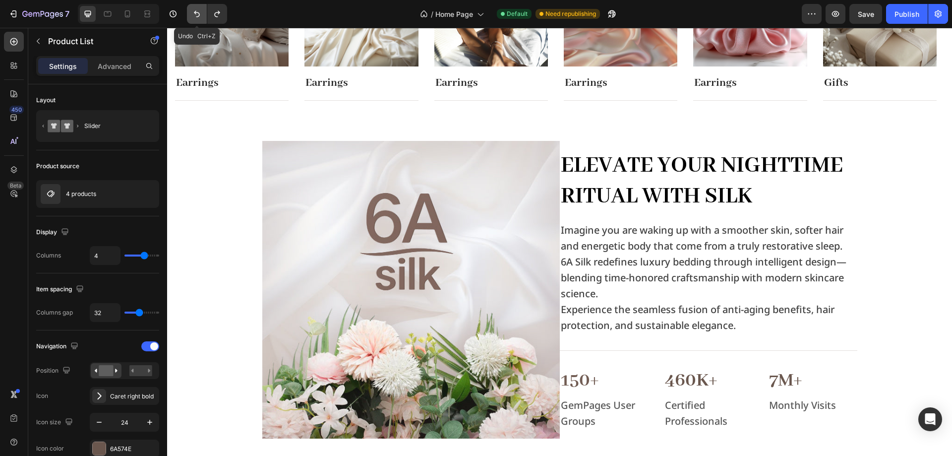
click at [197, 17] on icon "Undo/Redo" at bounding box center [197, 14] width 10 height 10
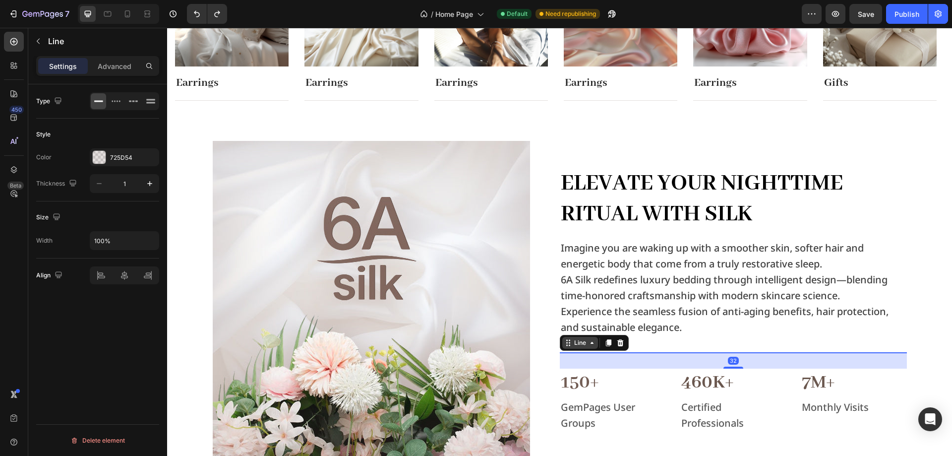
click at [560, 349] on div "Line" at bounding box center [594, 343] width 69 height 16
click at [560, 344] on div "Line" at bounding box center [594, 343] width 69 height 16
click at [550, 344] on div at bounding box center [386, 299] width 347 height 317
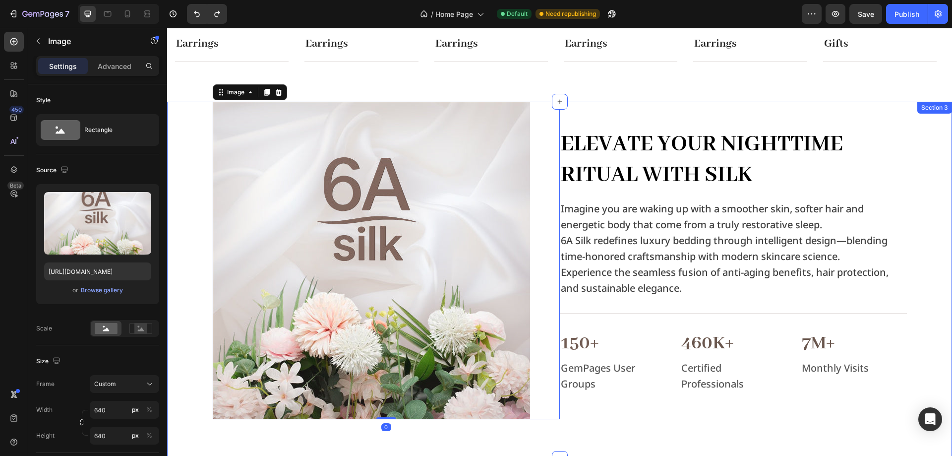
scroll to position [595, 0]
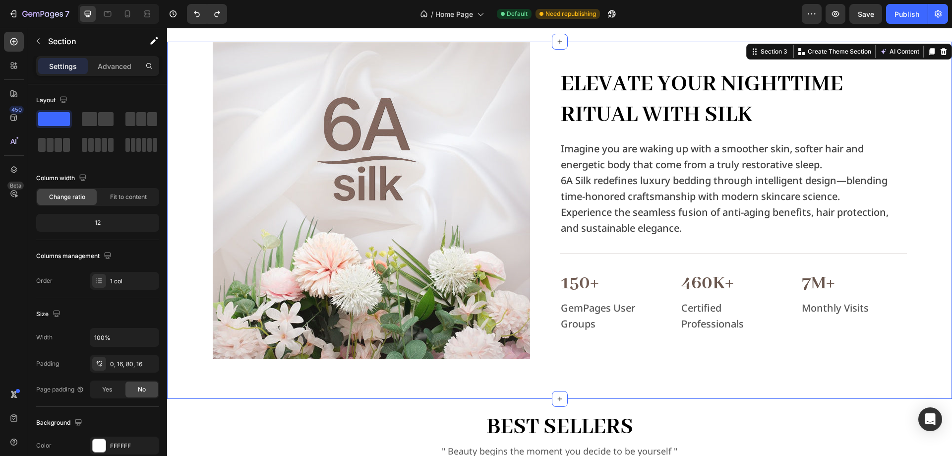
click at [562, 370] on div "Image Elevate Your Nighttime Ritual with Silk Heading Imagine you are waking up…" at bounding box center [559, 220] width 785 height 357
click at [122, 335] on input "100%" at bounding box center [124, 337] width 68 height 18
click at [117, 395] on div "Yes" at bounding box center [107, 389] width 33 height 16
click at [140, 387] on span "No" at bounding box center [142, 389] width 8 height 9
click at [100, 389] on div "Yes" at bounding box center [107, 389] width 33 height 16
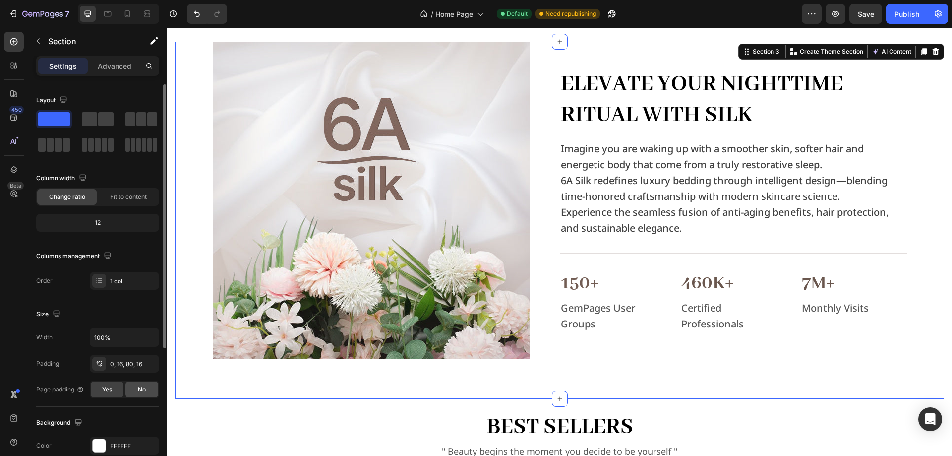
click at [145, 393] on span "No" at bounding box center [142, 389] width 8 height 9
click at [112, 388] on span "Yes" at bounding box center [107, 389] width 10 height 9
click at [150, 394] on div "No" at bounding box center [141, 389] width 33 height 16
click at [123, 335] on input "100%" at bounding box center [124, 337] width 68 height 18
click at [157, 332] on button "button" at bounding box center [150, 337] width 18 height 18
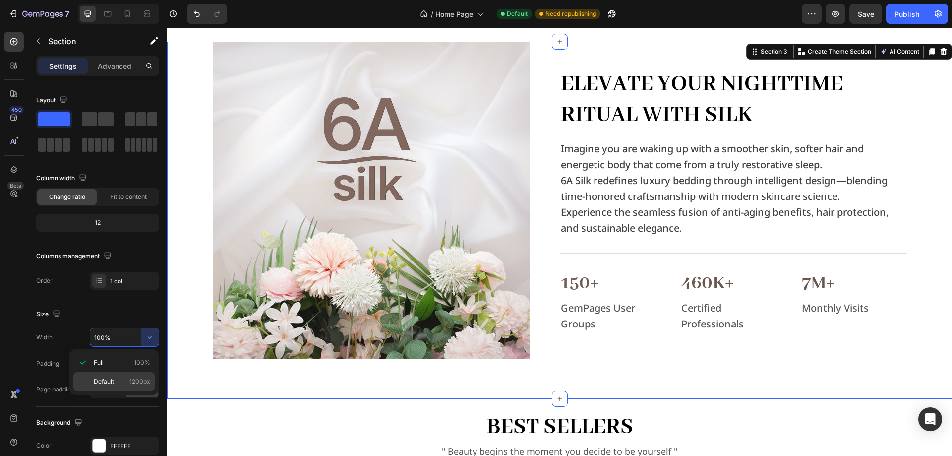
click at [120, 376] on div "Default 1200px" at bounding box center [113, 381] width 81 height 19
type input "1200"
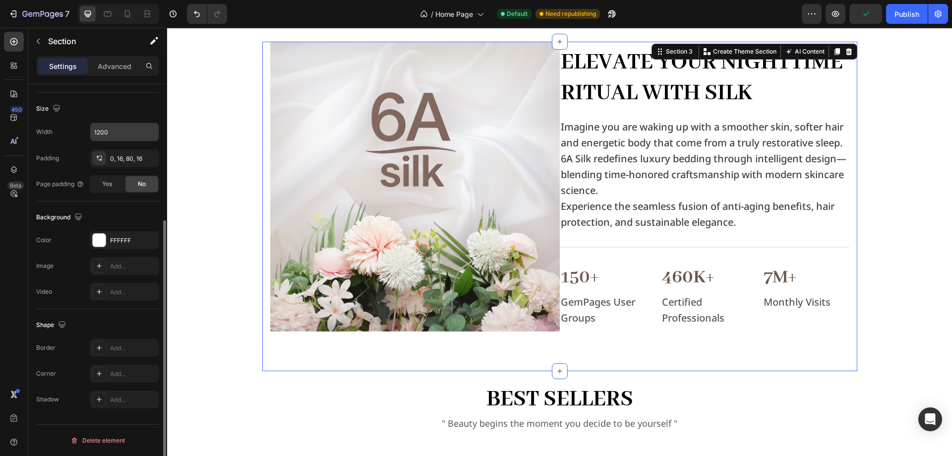
scroll to position [0, 0]
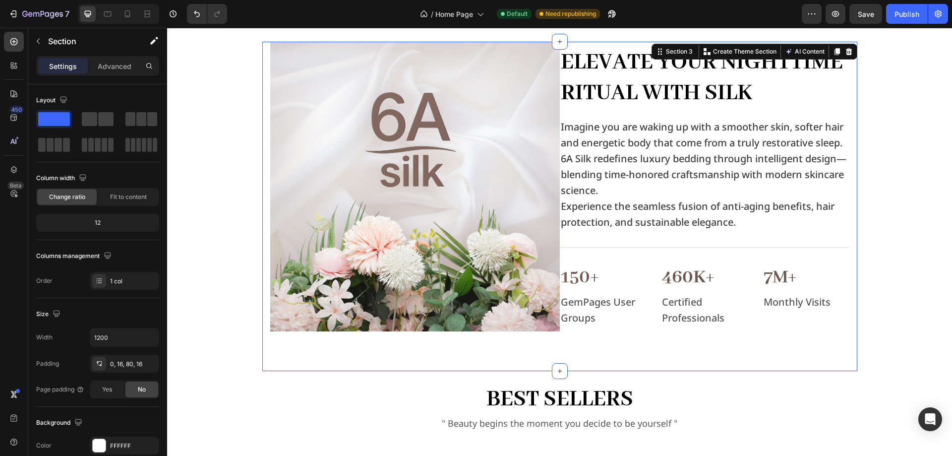
click at [570, 346] on div "Image Elevate Your Nighttime Ritual with Silk Heading Imagine you are waking up…" at bounding box center [559, 206] width 595 height 329
click at [113, 64] on p "Advanced" at bounding box center [115, 66] width 34 height 10
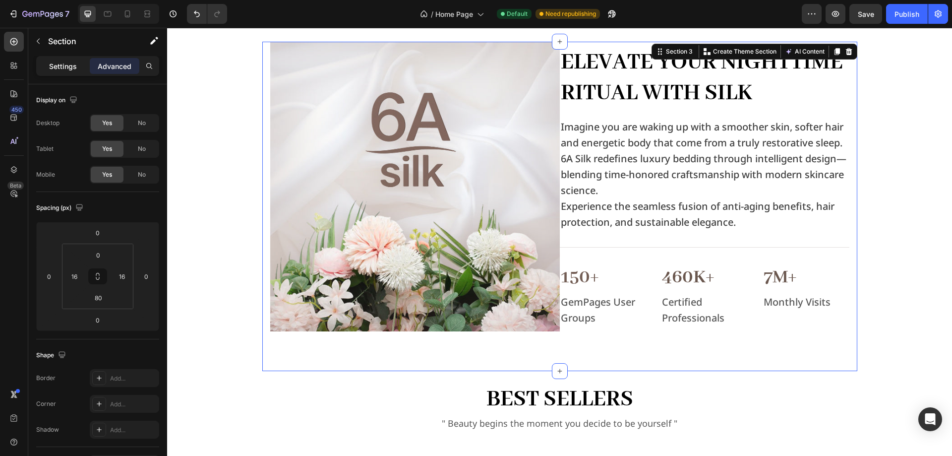
click at [74, 69] on p "Settings" at bounding box center [63, 66] width 28 height 10
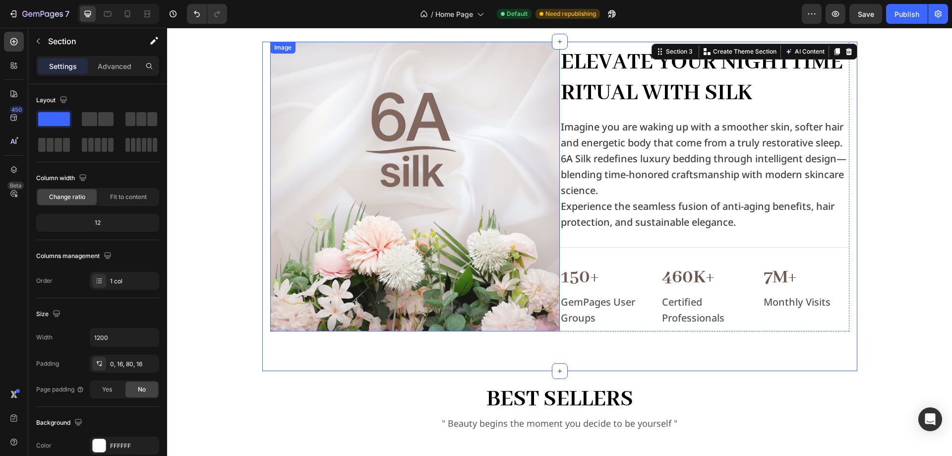
click at [409, 177] on img at bounding box center [415, 187] width 290 height 290
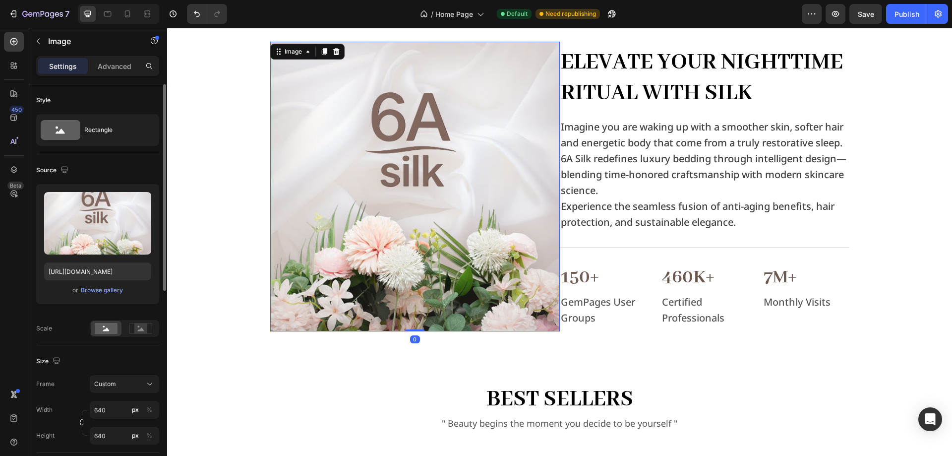
scroll to position [99, 0]
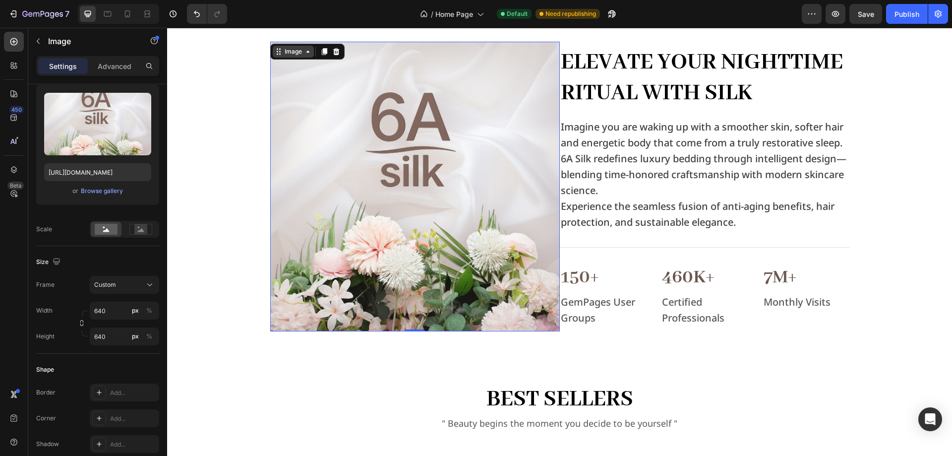
click at [290, 55] on div "Image" at bounding box center [293, 51] width 21 height 9
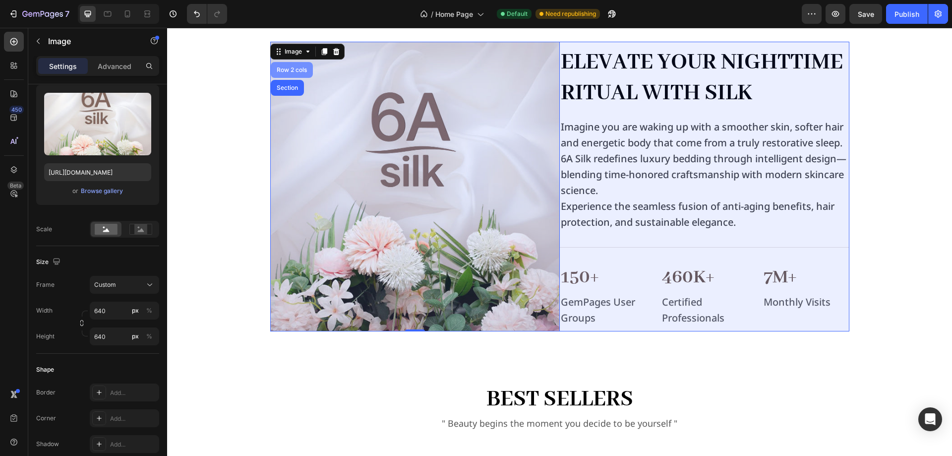
click at [290, 73] on div "Row 2 cols" at bounding box center [292, 70] width 42 height 16
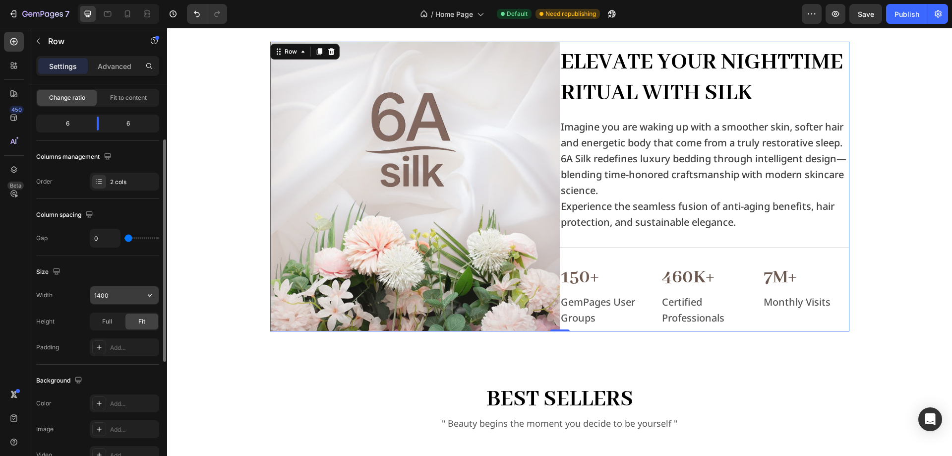
click at [111, 299] on input "1400" at bounding box center [124, 295] width 68 height 18
type input "1200"
click at [299, 53] on icon at bounding box center [303, 52] width 8 height 8
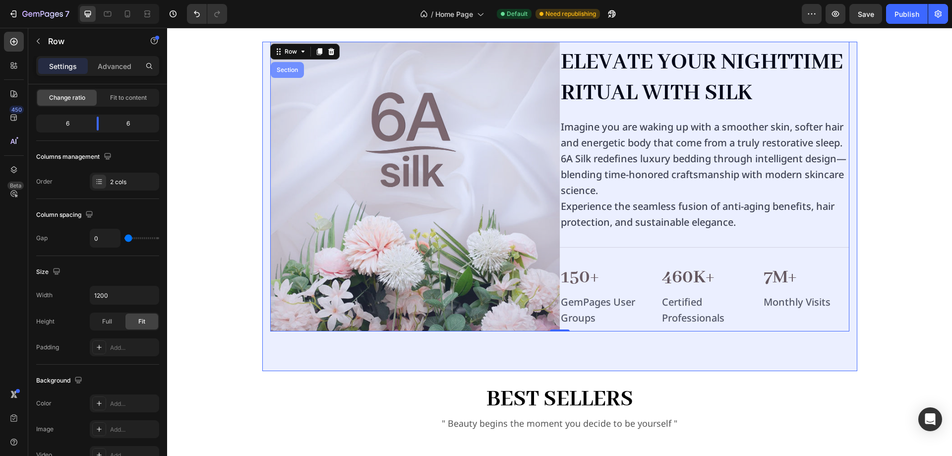
click at [287, 70] on div "Section" at bounding box center [287, 70] width 25 height 6
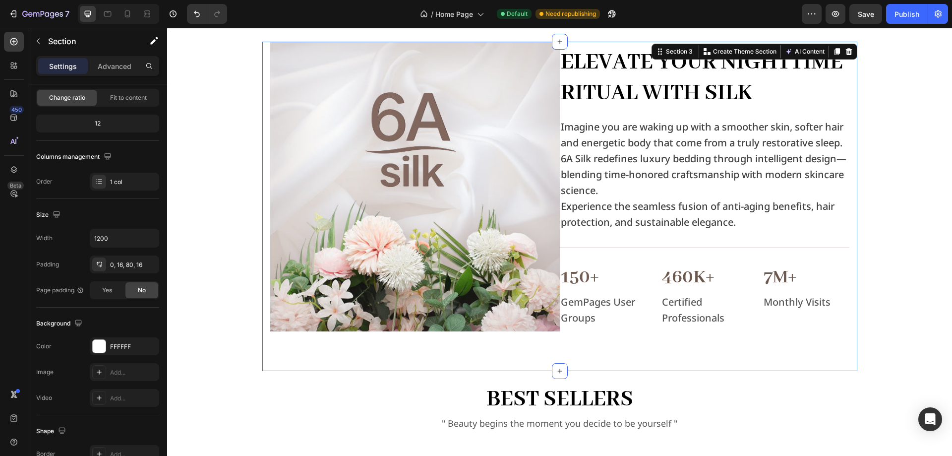
scroll to position [0, 0]
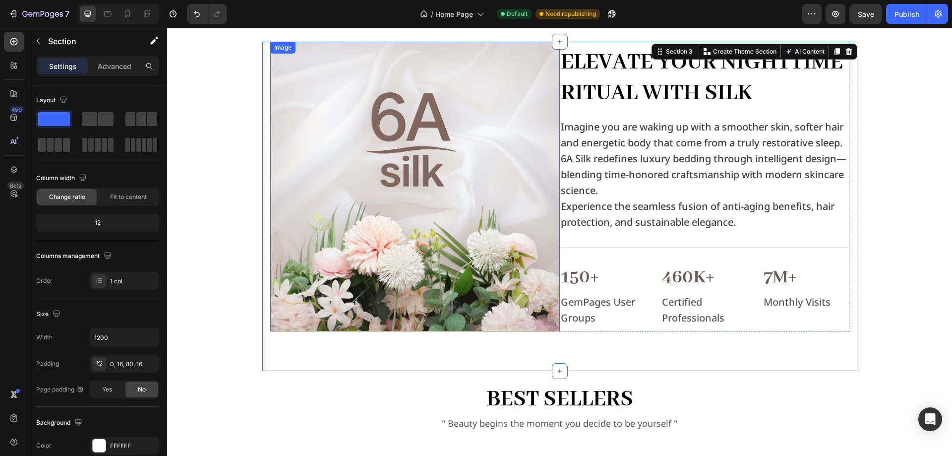
click at [491, 151] on img at bounding box center [415, 187] width 290 height 290
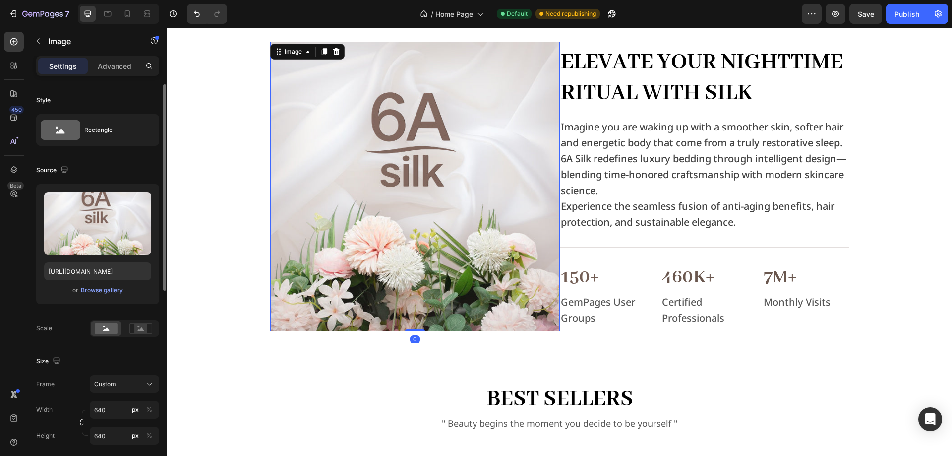
scroll to position [99, 0]
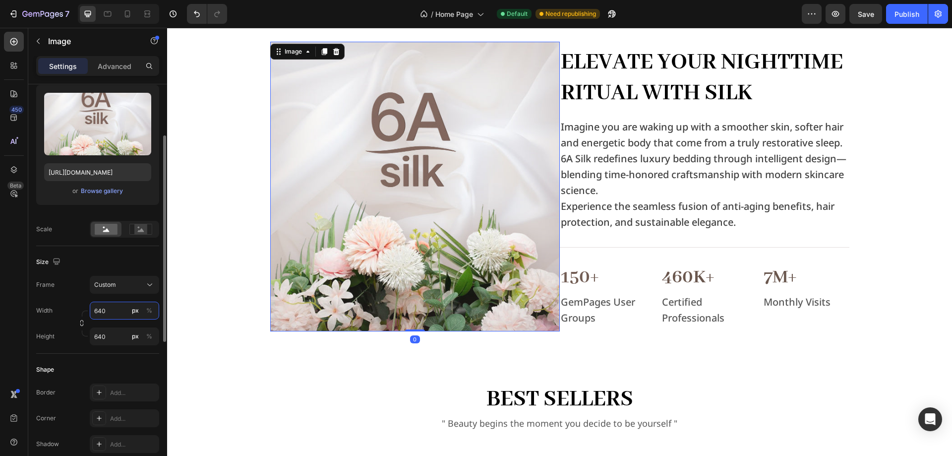
click at [110, 0] on html "7 Version history / Home Page Default Need republishing Preview Save Publish 45…" at bounding box center [476, 0] width 952 height 0
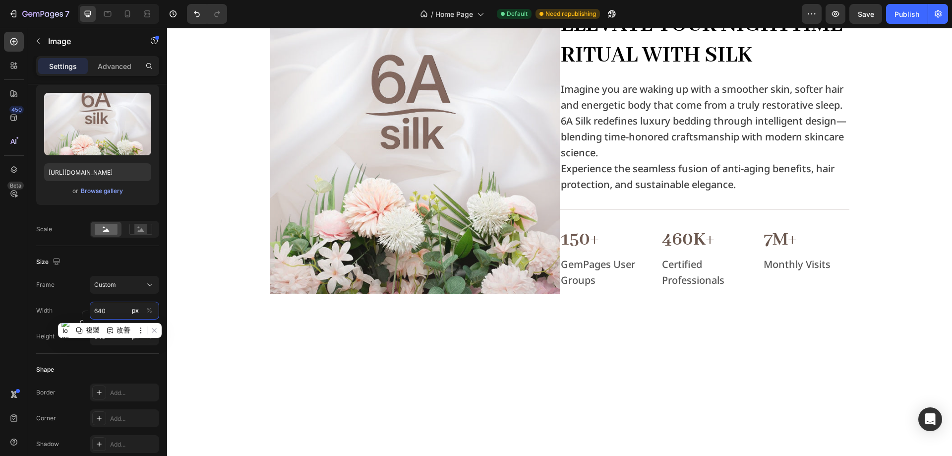
scroll to position [285, 0]
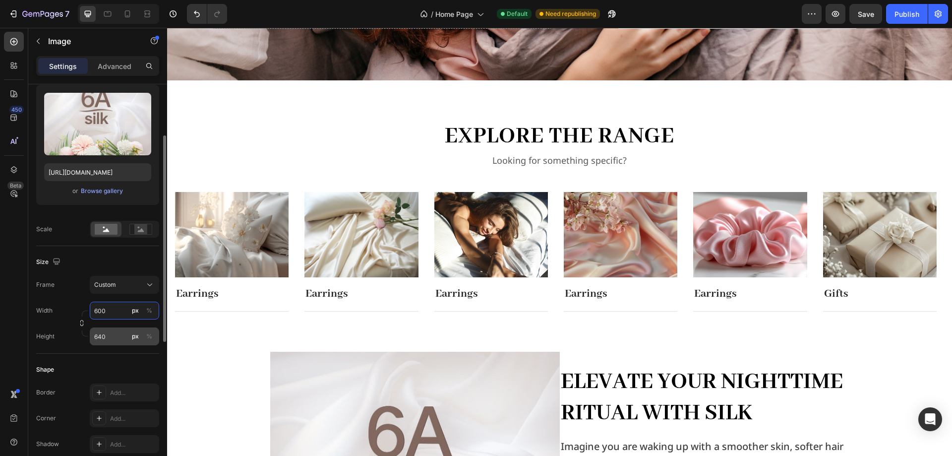
type input "600"
click at [105, 339] on input "640" at bounding box center [124, 336] width 69 height 18
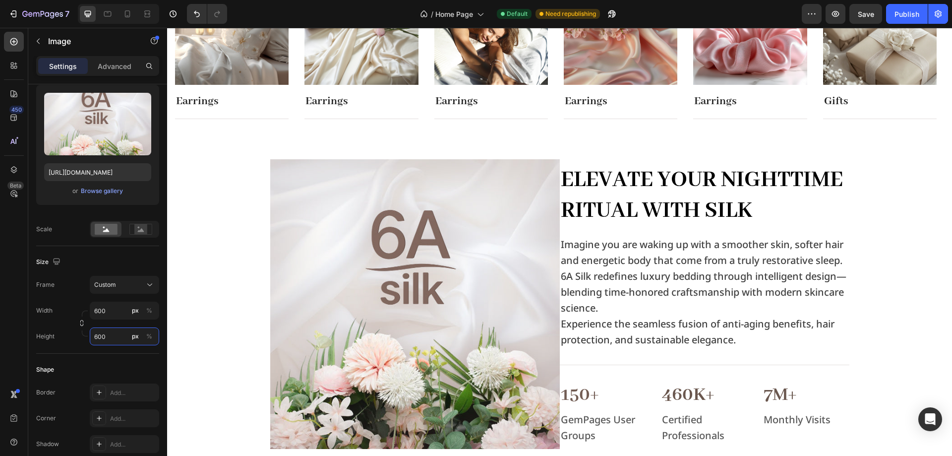
scroll to position [483, 0]
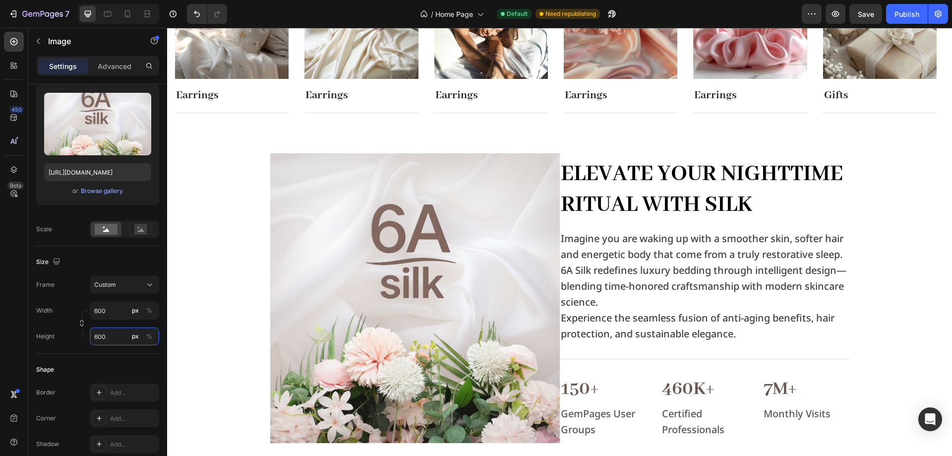
type input "600"
click at [410, 283] on img at bounding box center [415, 298] width 290 height 290
click at [553, 253] on img at bounding box center [415, 298] width 290 height 290
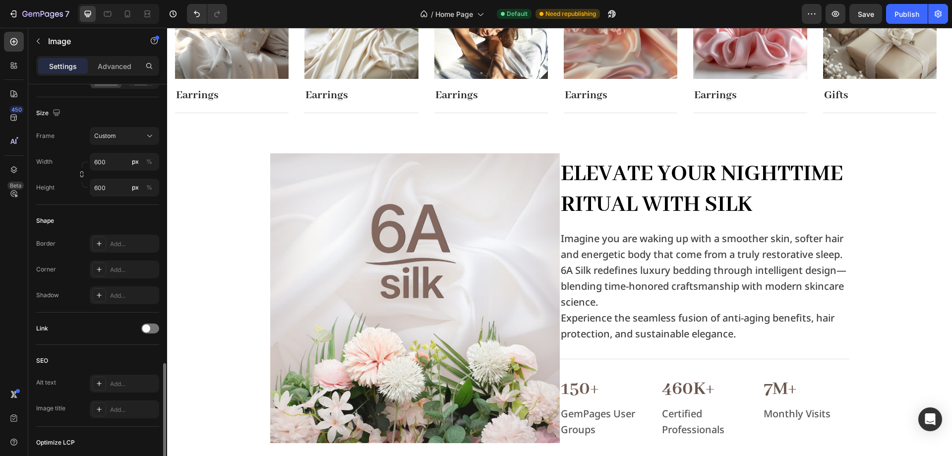
scroll to position [347, 0]
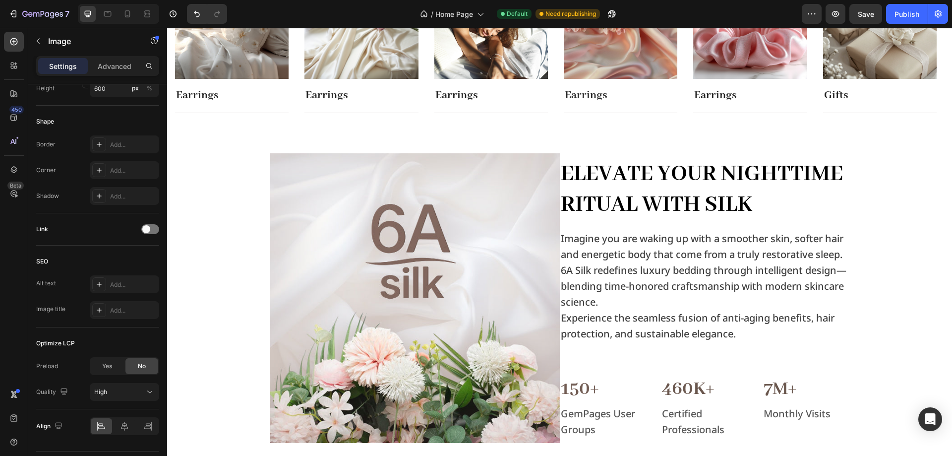
click at [422, 206] on img at bounding box center [415, 298] width 290 height 290
click at [126, 62] on p "Advanced" at bounding box center [115, 66] width 34 height 10
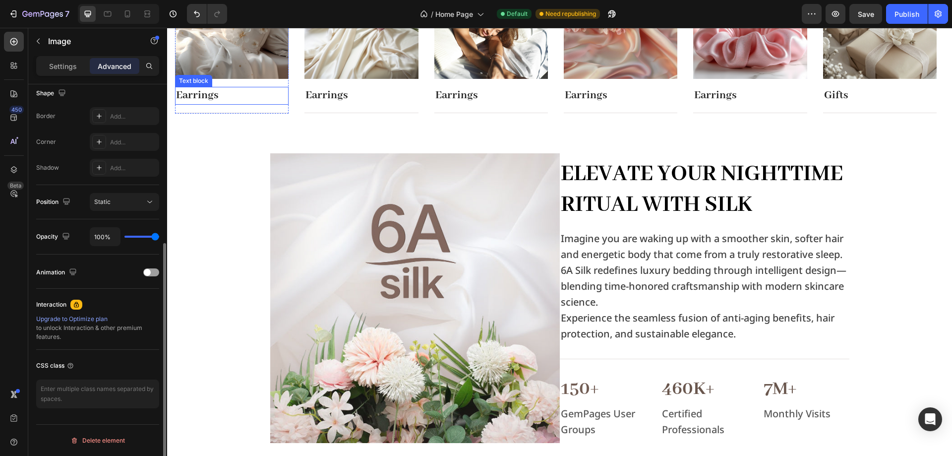
scroll to position [262, 0]
click at [345, 185] on img at bounding box center [415, 298] width 290 height 290
click at [254, 210] on section "Image Elevate Your Nighttime Ritual with Silk Heading Imagine you are waking up…" at bounding box center [559, 317] width 611 height 329
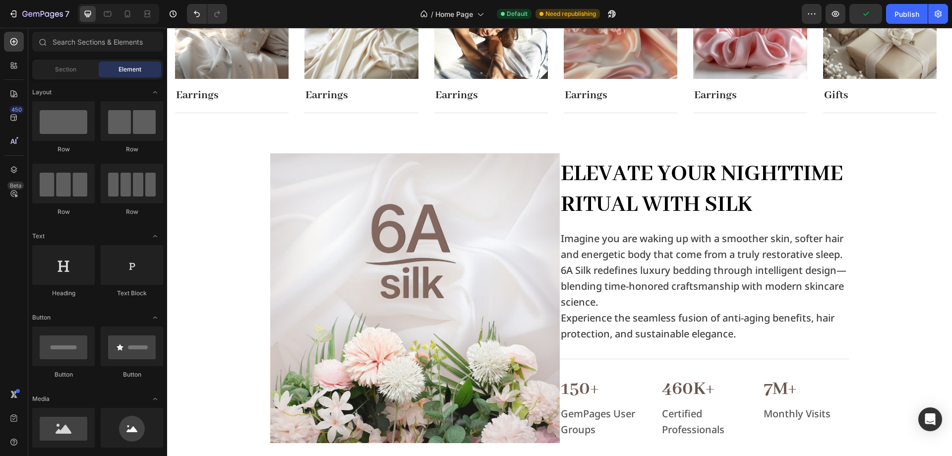
click at [303, 206] on img at bounding box center [415, 298] width 290 height 290
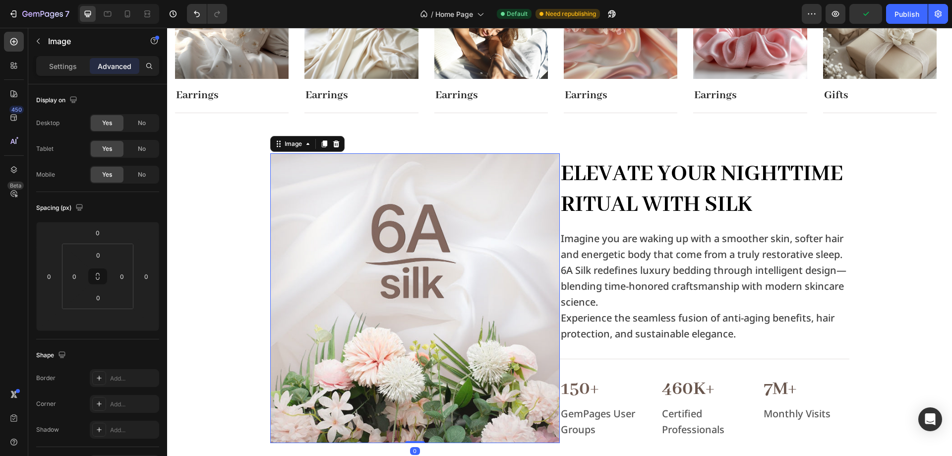
click at [462, 257] on img at bounding box center [415, 298] width 290 height 290
click at [294, 145] on div "Image" at bounding box center [293, 143] width 21 height 9
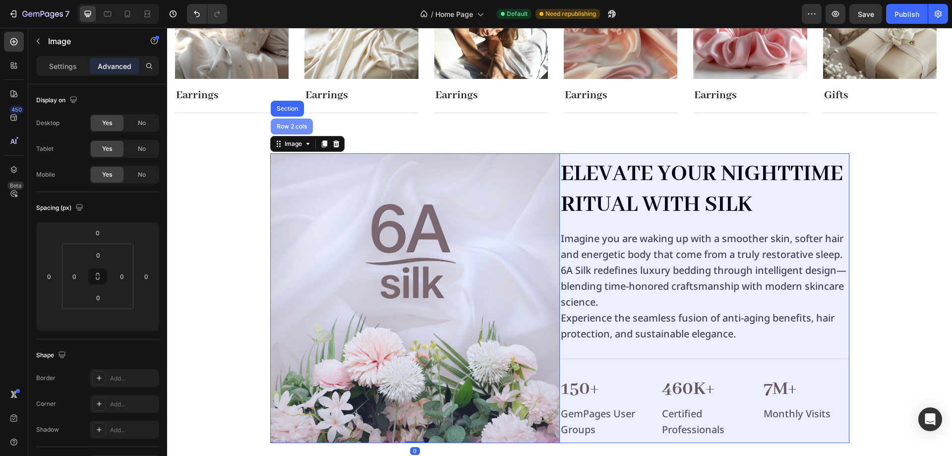
click at [296, 125] on div "Row 2 cols" at bounding box center [292, 126] width 34 height 6
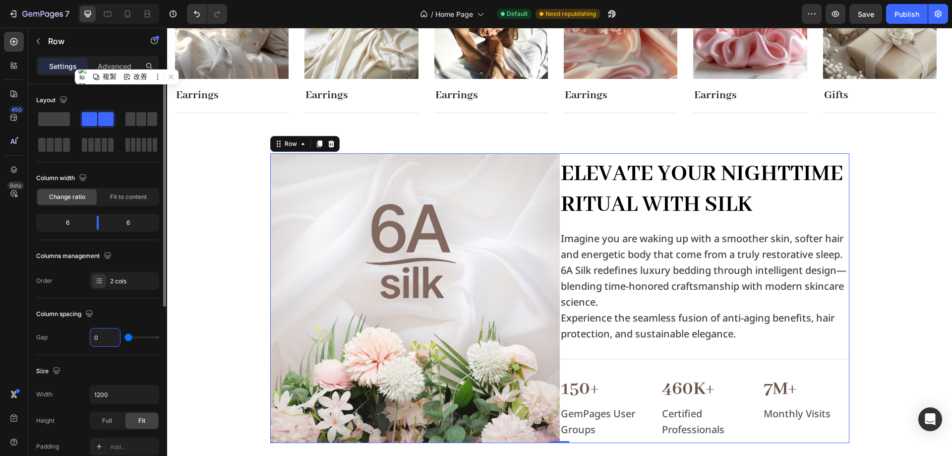
click at [96, 338] on input "0" at bounding box center [105, 337] width 30 height 18
type input "4"
type input "40"
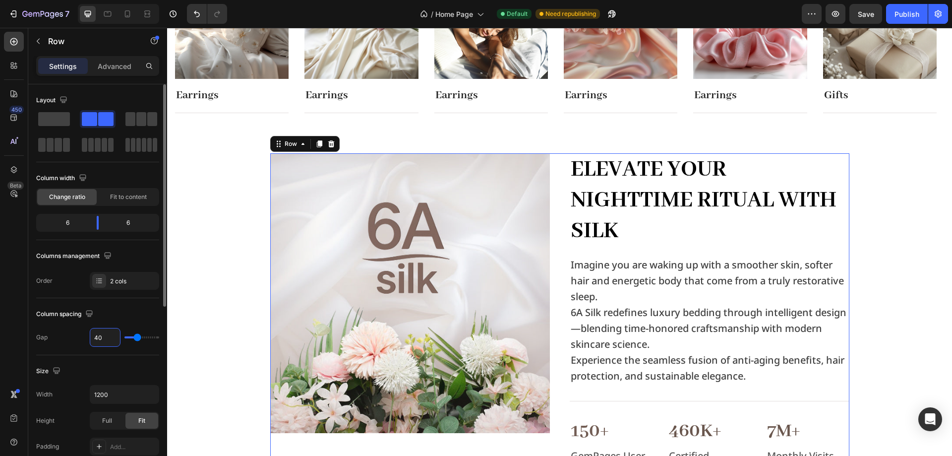
type input "4"
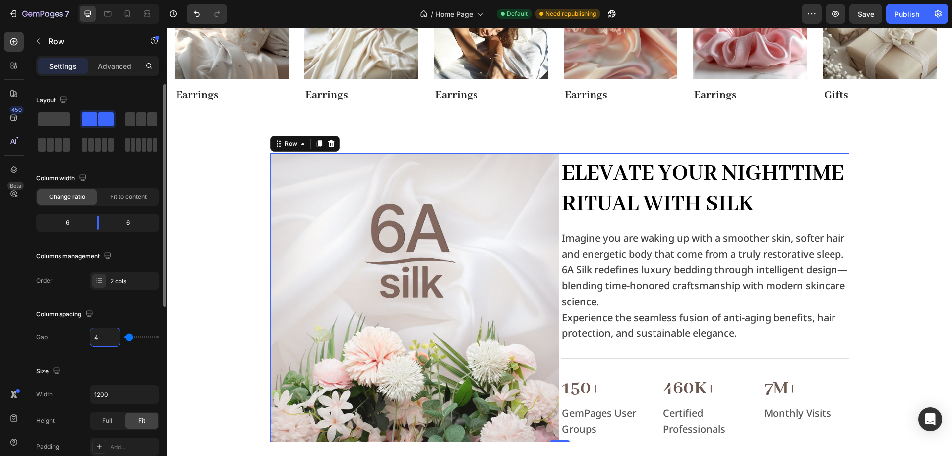
type input "0"
type input "2"
type input "20"
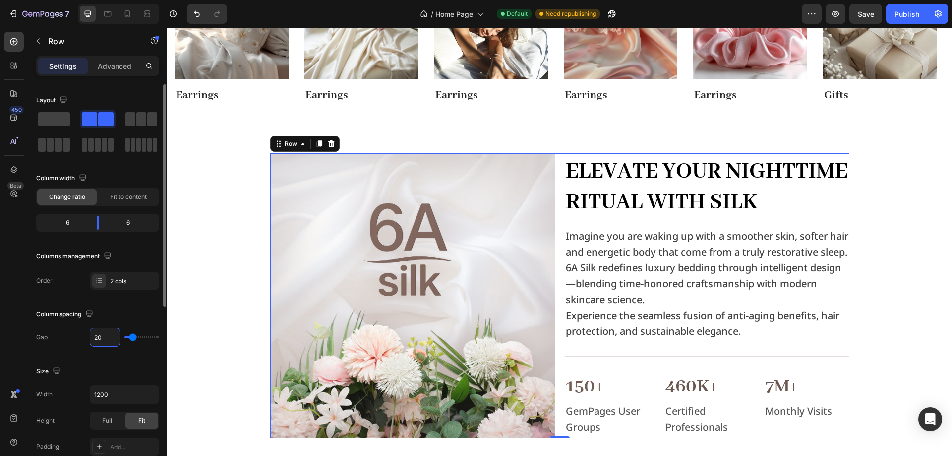
type input "2"
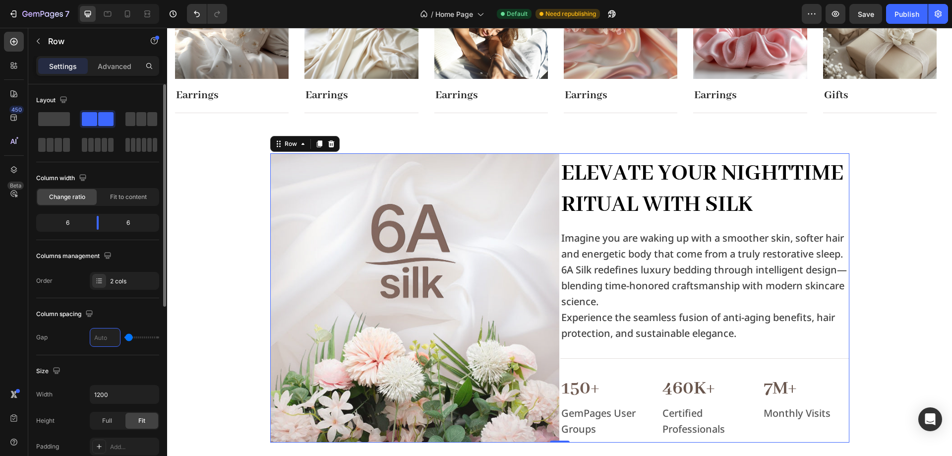
type input "0"
type input "3"
type input "30"
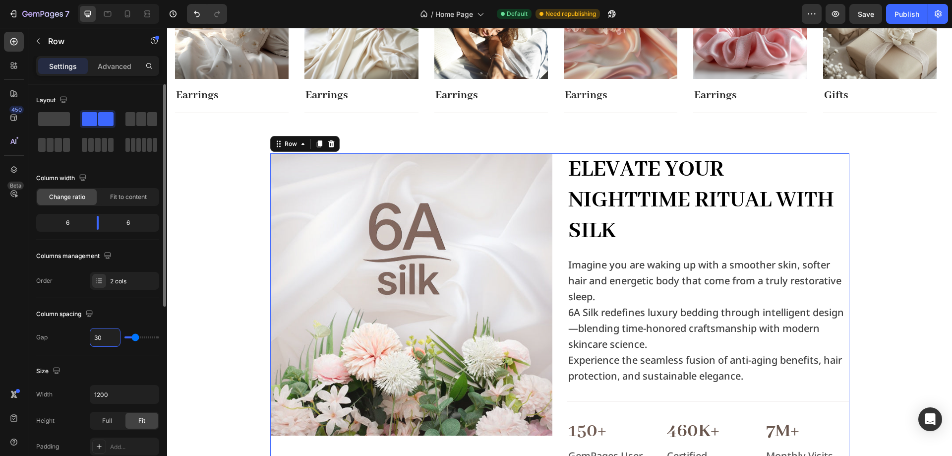
type input "3"
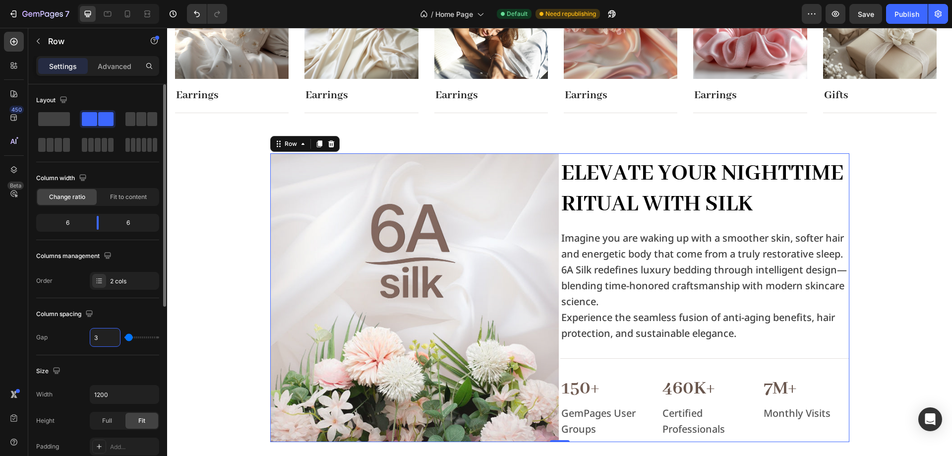
type input "0"
type input "2"
type input "20"
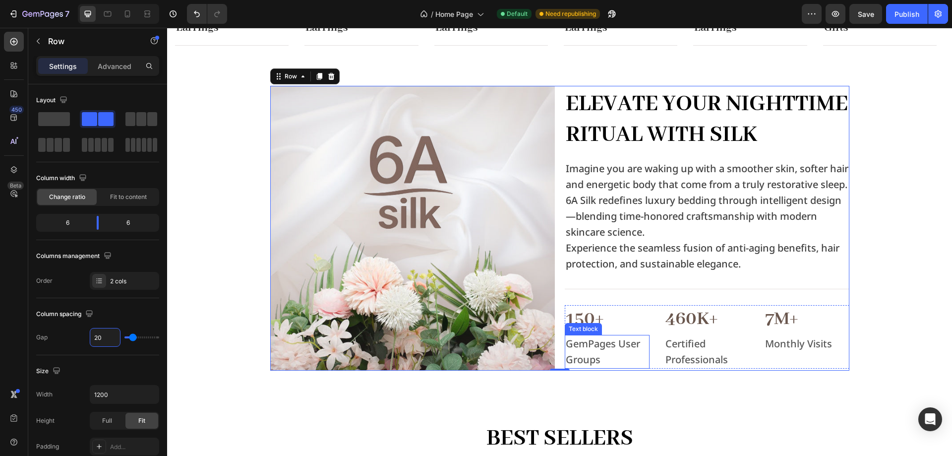
scroll to position [583, 0]
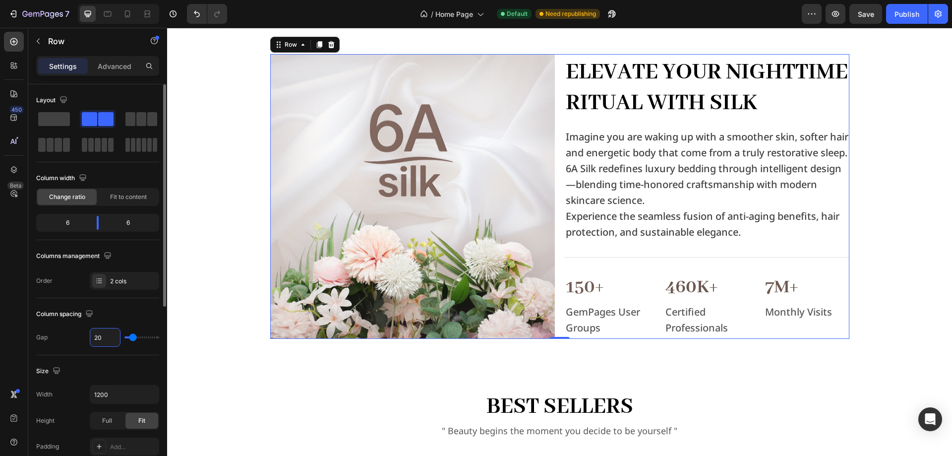
type input "2"
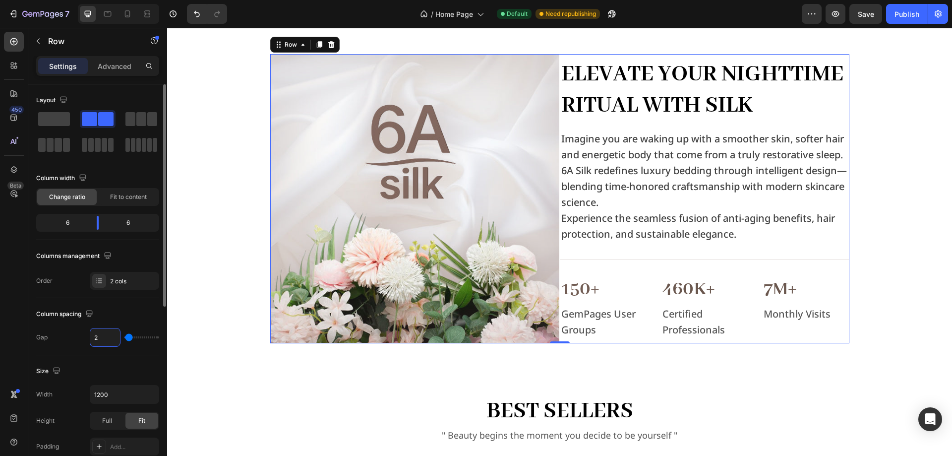
type input "0"
type input "4"
type input "40"
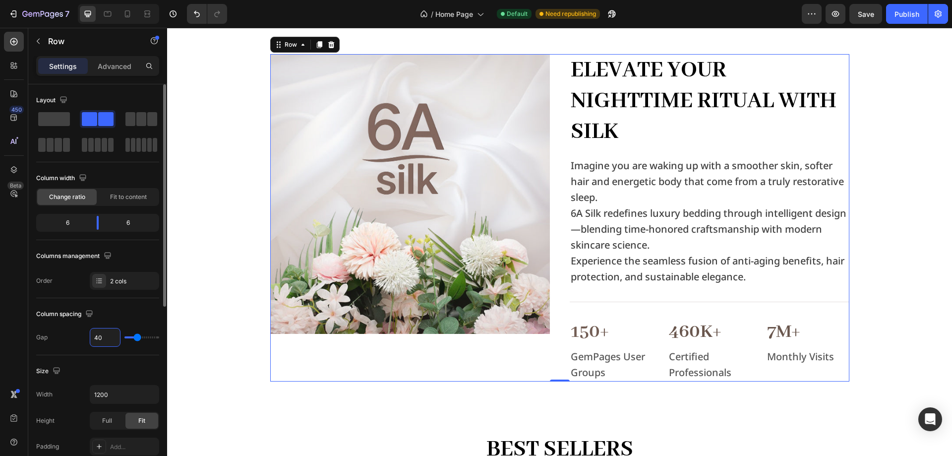
type input "4"
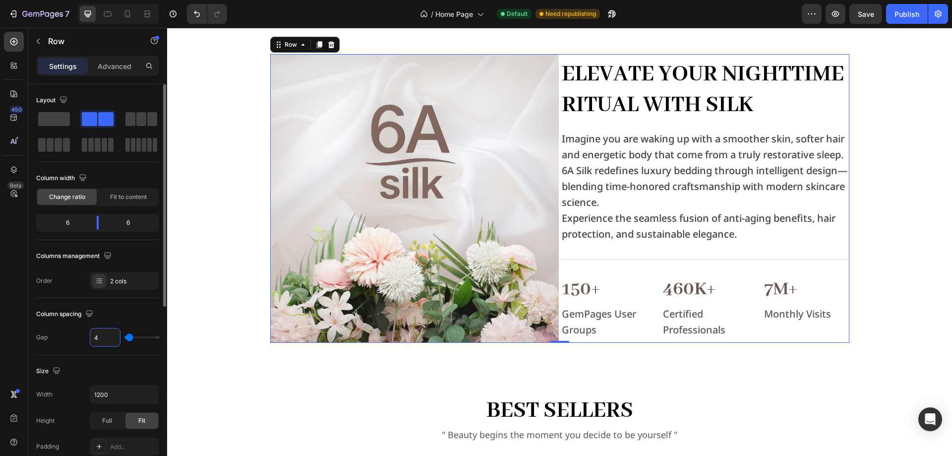
type input "0"
type input "5"
type input "50"
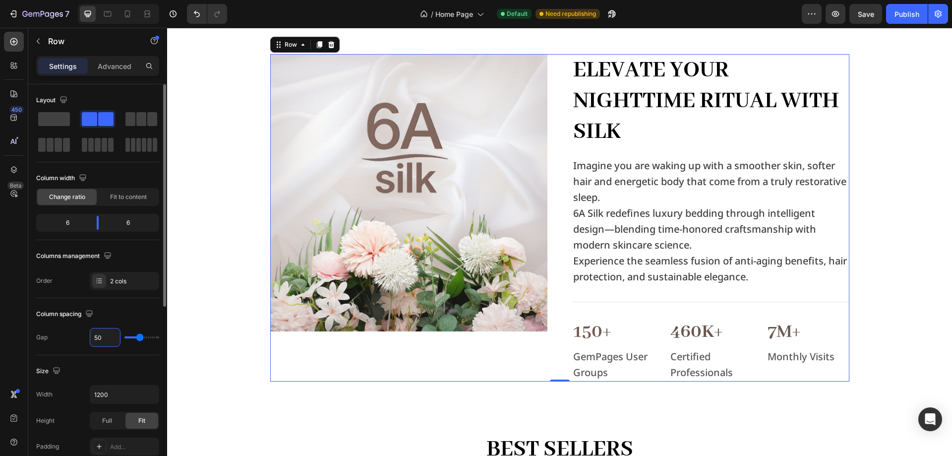
type input "5"
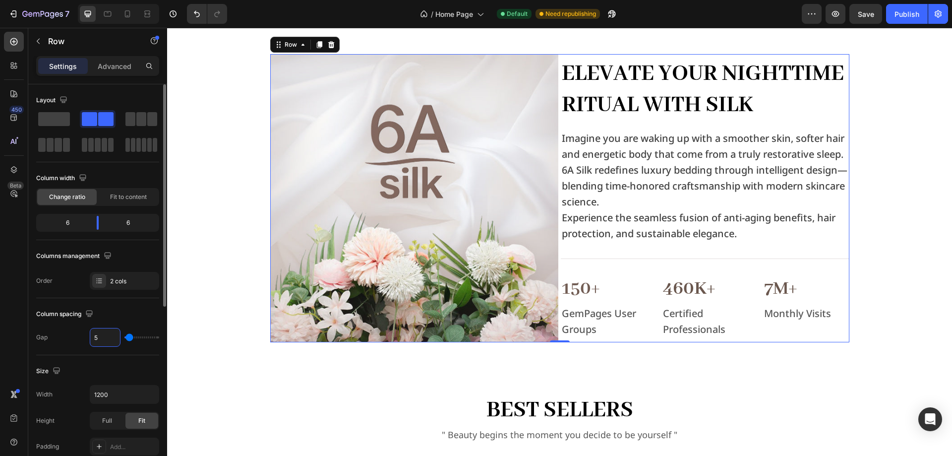
type input "0"
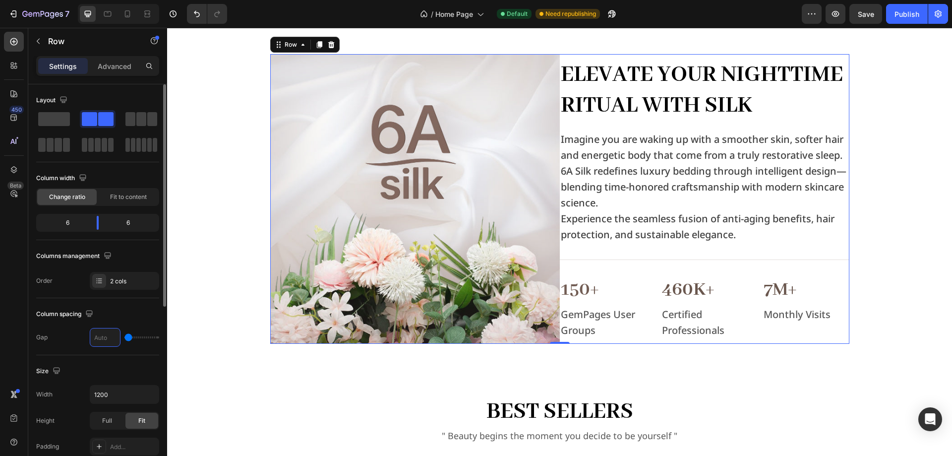
type input "6"
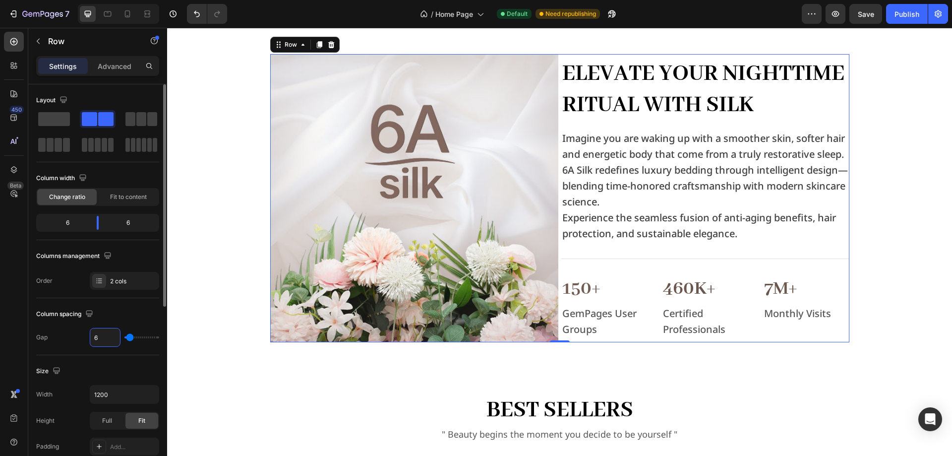
type input "60"
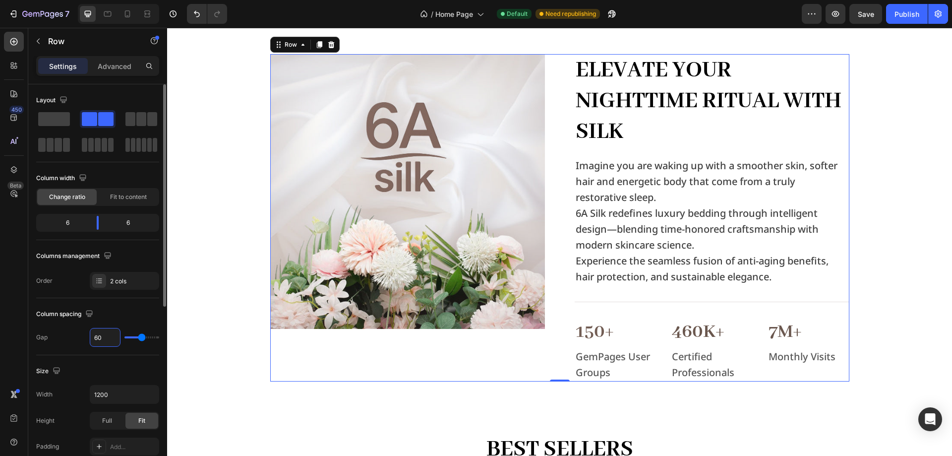
type input "6"
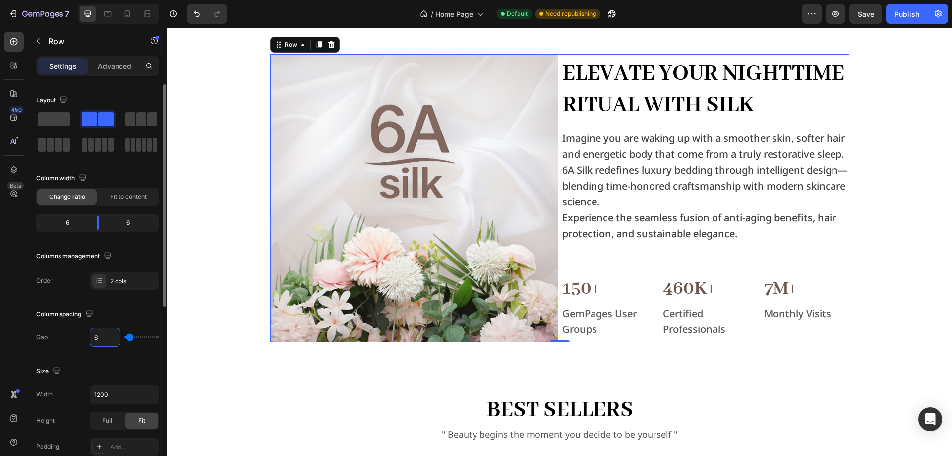
type input "0"
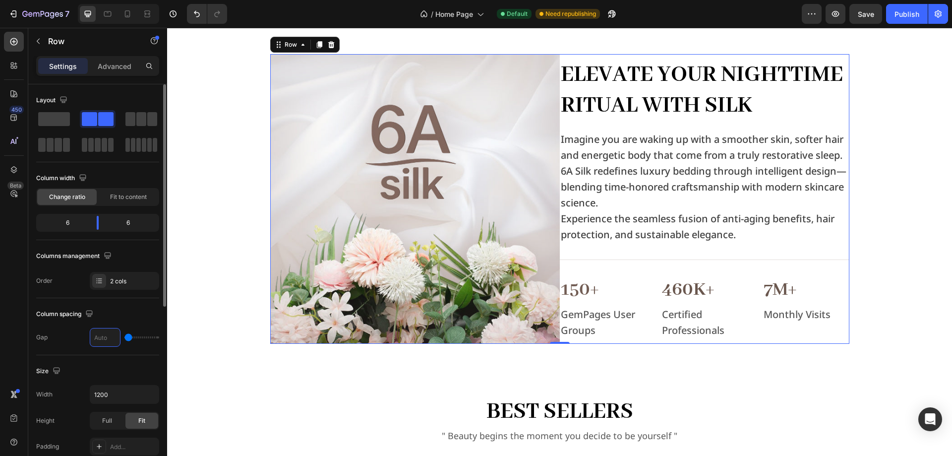
type input "4"
type input "40"
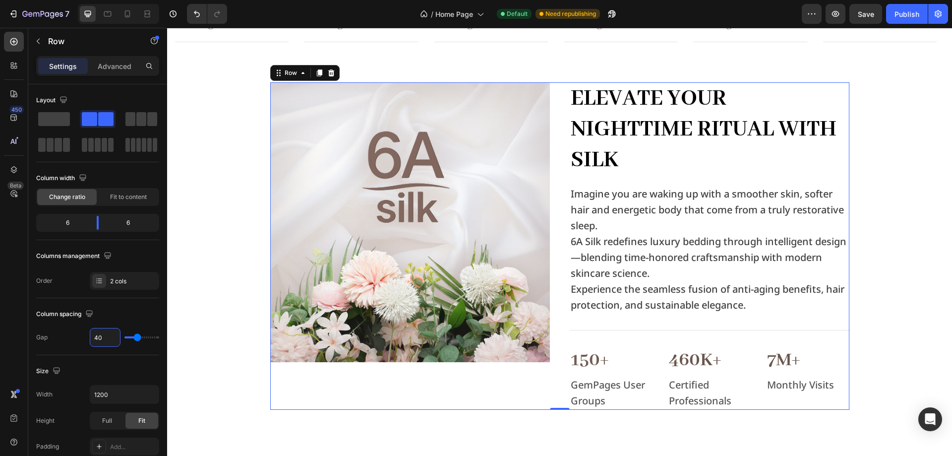
scroll to position [682, 0]
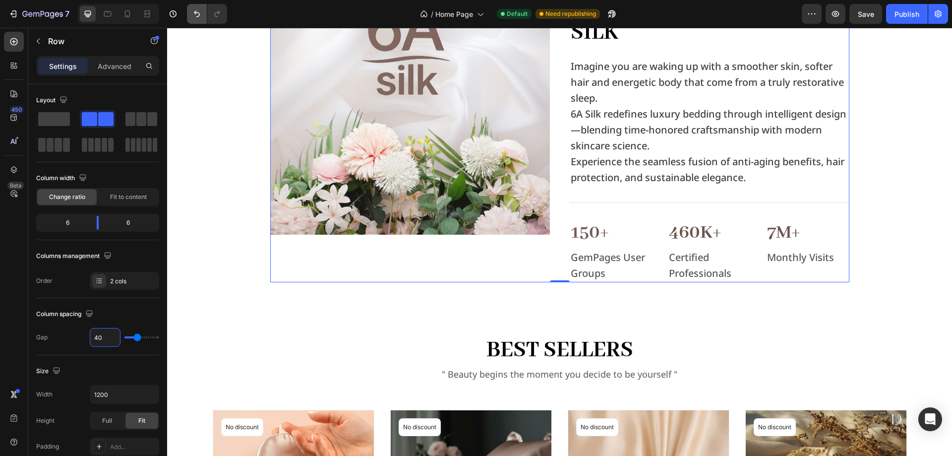
click at [193, 12] on icon "Undo/Redo" at bounding box center [197, 14] width 10 height 10
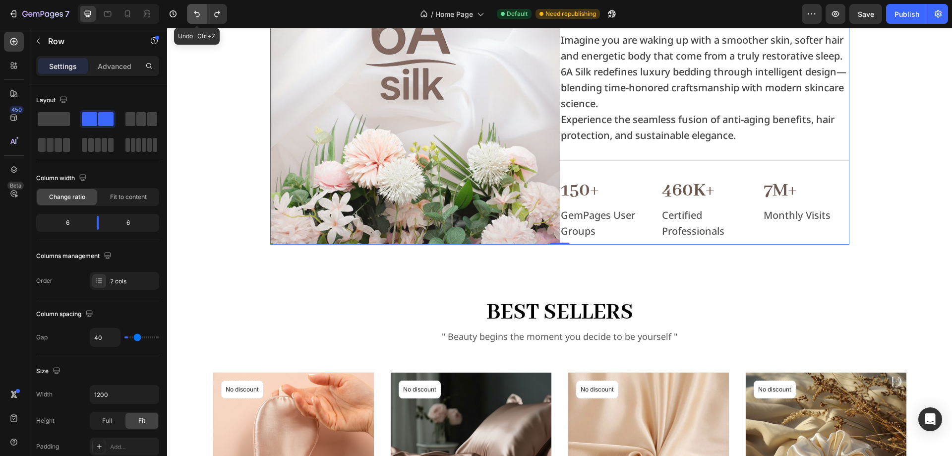
type input "0"
click at [193, 12] on icon "Undo/Redo" at bounding box center [197, 14] width 10 height 10
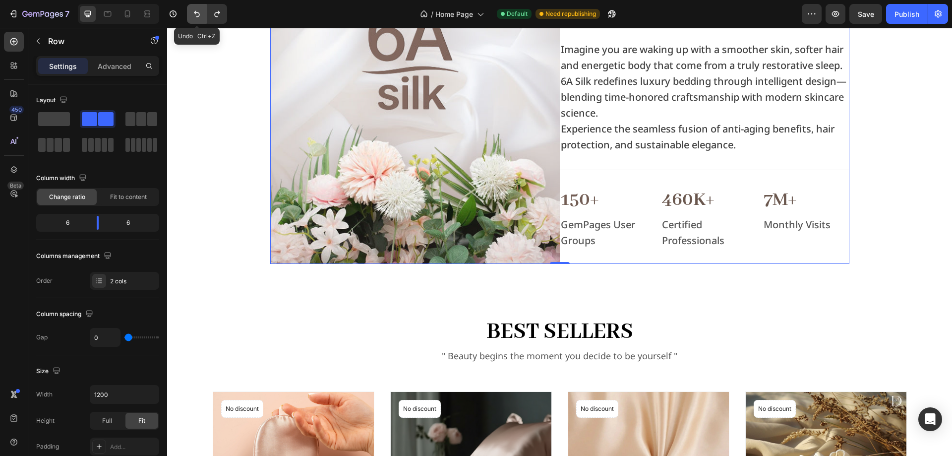
click at [193, 12] on icon "Undo/Redo" at bounding box center [197, 14] width 10 height 10
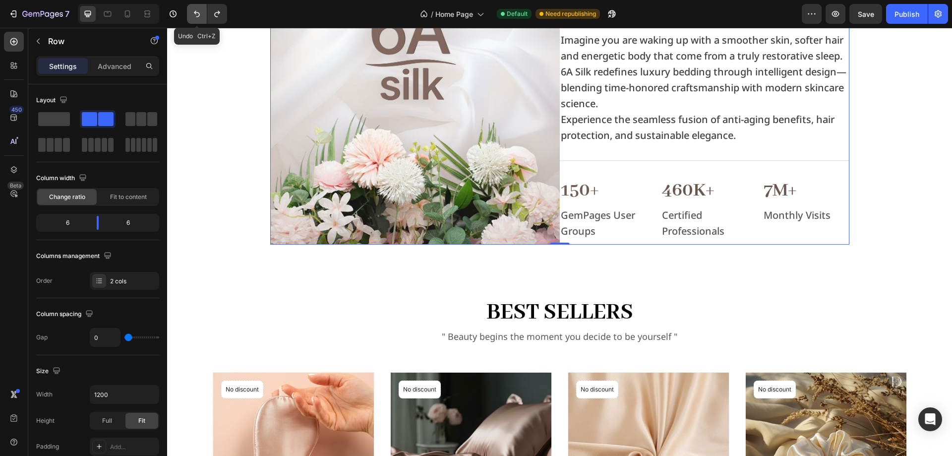
click at [193, 12] on icon "Undo/Redo" at bounding box center [197, 14] width 10 height 10
type input "1400"
click at [193, 12] on icon "Undo/Redo" at bounding box center [197, 14] width 10 height 10
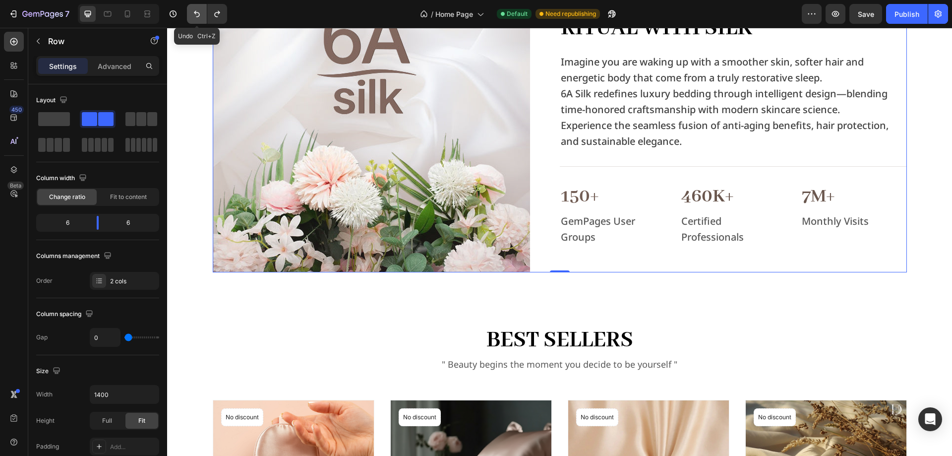
click at [193, 12] on icon "Undo/Redo" at bounding box center [197, 14] width 10 height 10
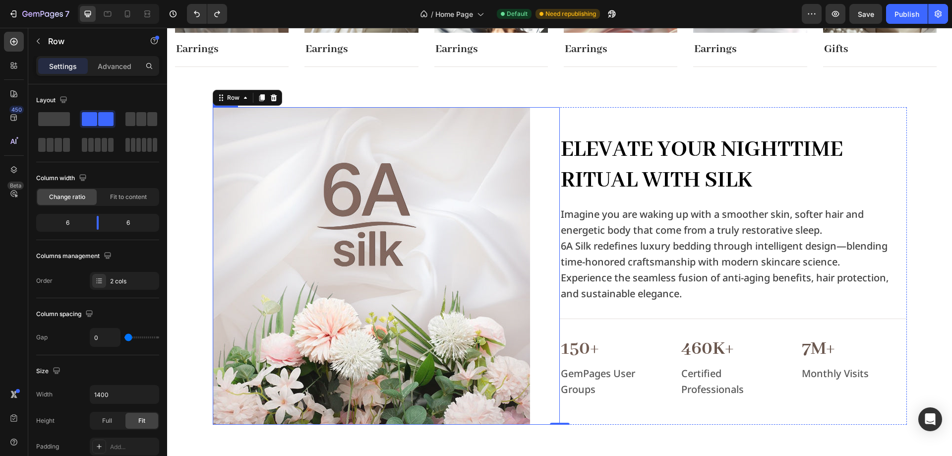
scroll to position [533, 0]
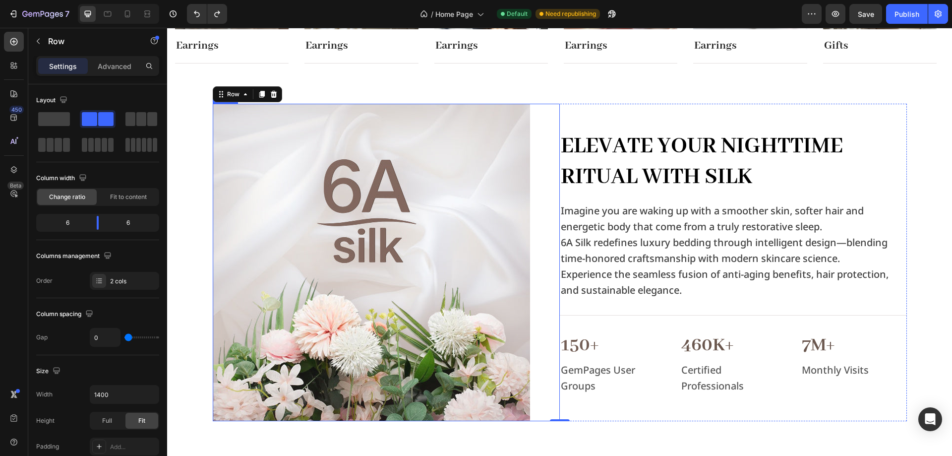
click at [544, 323] on div at bounding box center [386, 262] width 347 height 317
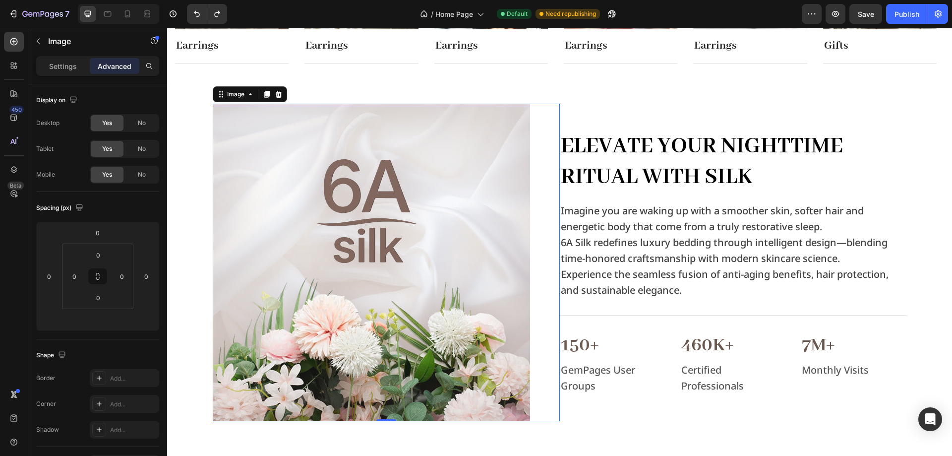
click at [406, 346] on img at bounding box center [371, 262] width 317 height 317
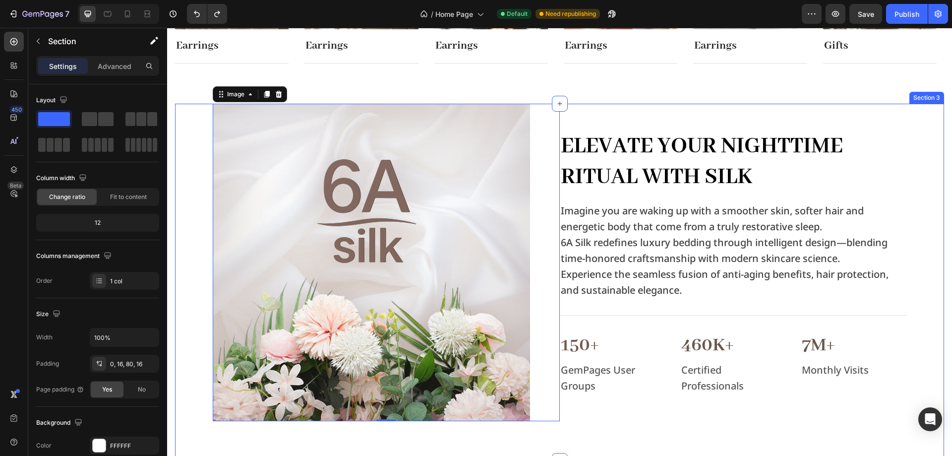
click at [187, 341] on div "Image 0 Elevate Your Nighttime Ritual with Silk Heading Imagine you are waking …" at bounding box center [559, 262] width 753 height 317
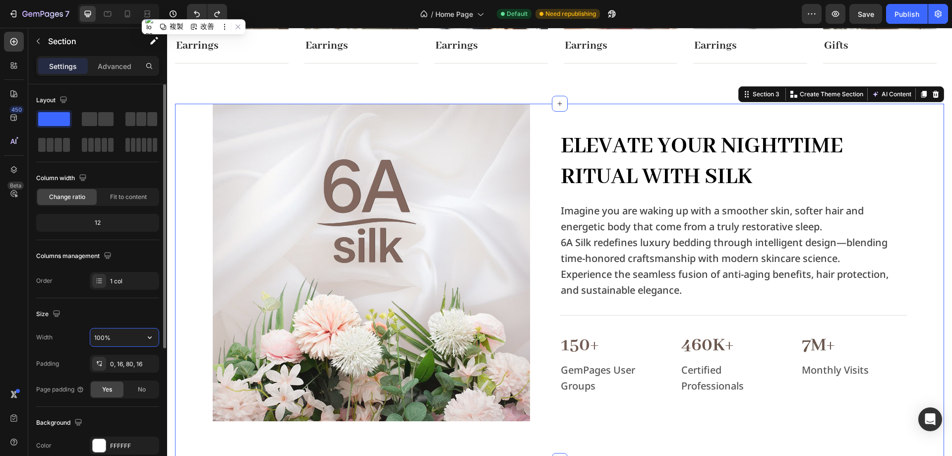
click at [118, 342] on input "100%" at bounding box center [124, 337] width 68 height 18
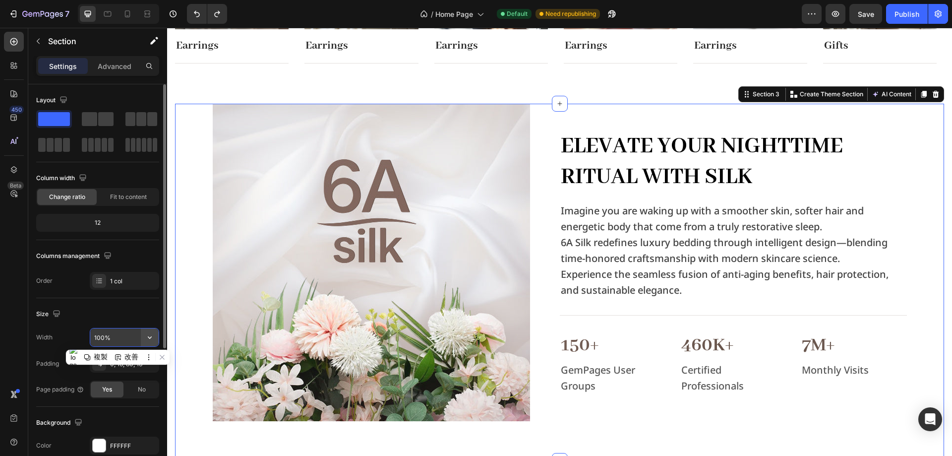
click at [151, 332] on button "button" at bounding box center [150, 337] width 18 height 18
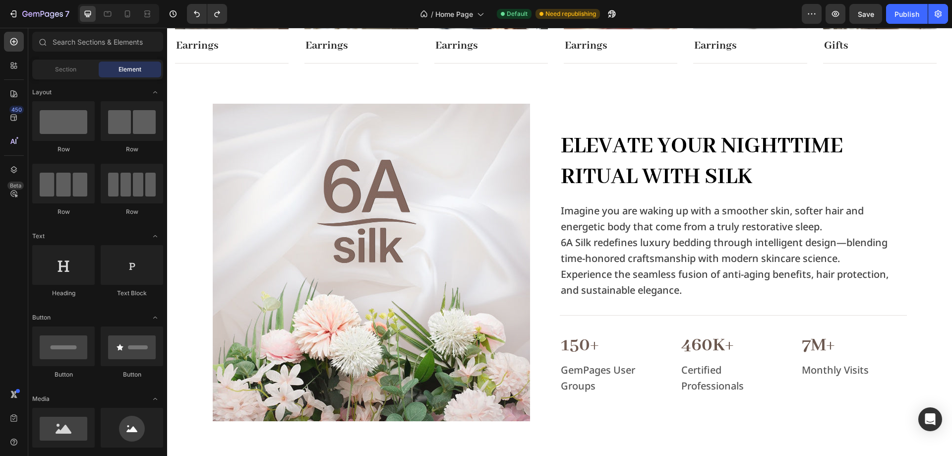
click at [174, 300] on section "Image Elevate Your Nighttime Ritual with Silk Heading Imagine you are waking up…" at bounding box center [559, 282] width 785 height 357
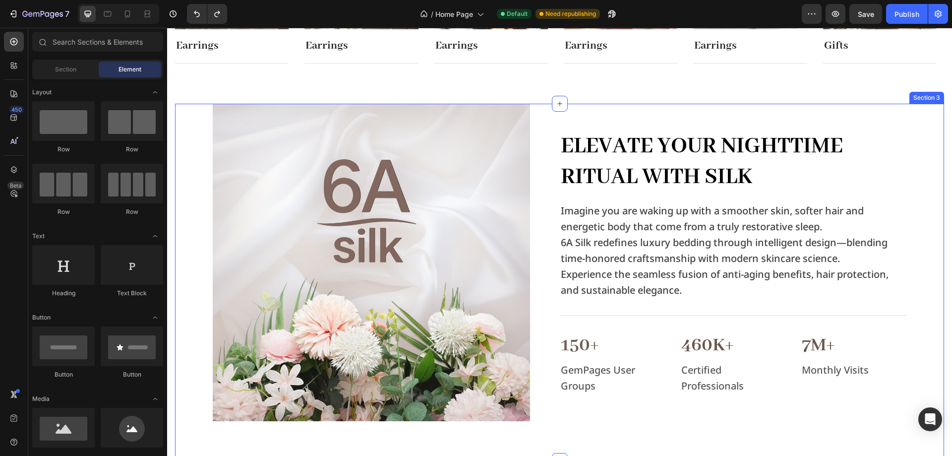
click at [181, 295] on div "Image Elevate Your Nighttime Ritual with Silk Heading Imagine you are waking up…" at bounding box center [559, 282] width 769 height 357
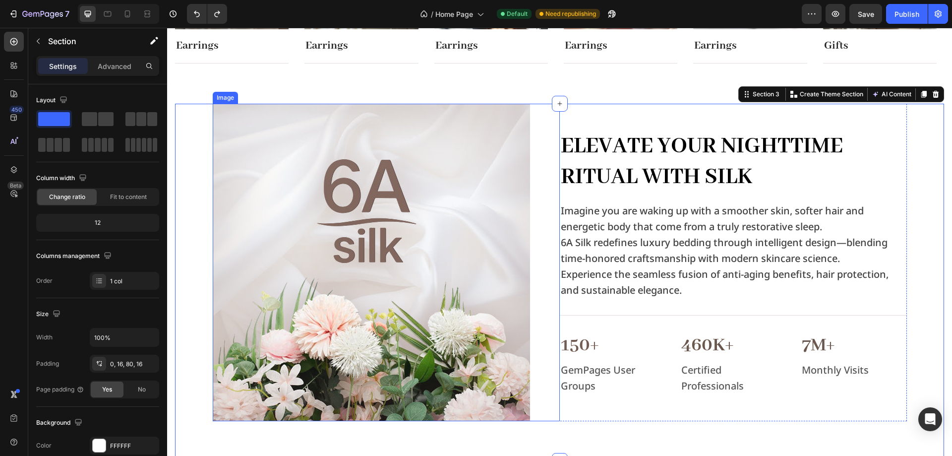
click at [307, 157] on img at bounding box center [371, 262] width 317 height 317
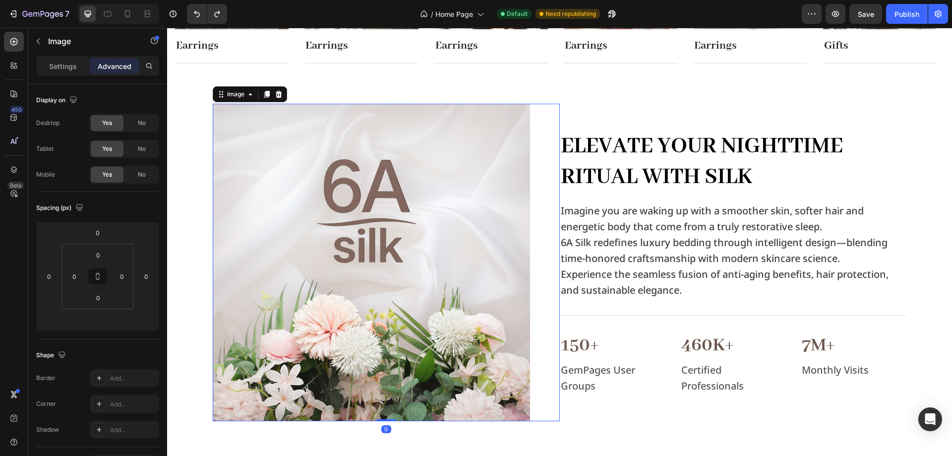
click at [236, 87] on div "Image" at bounding box center [250, 94] width 74 height 16
click at [236, 93] on div "Image" at bounding box center [235, 94] width 21 height 9
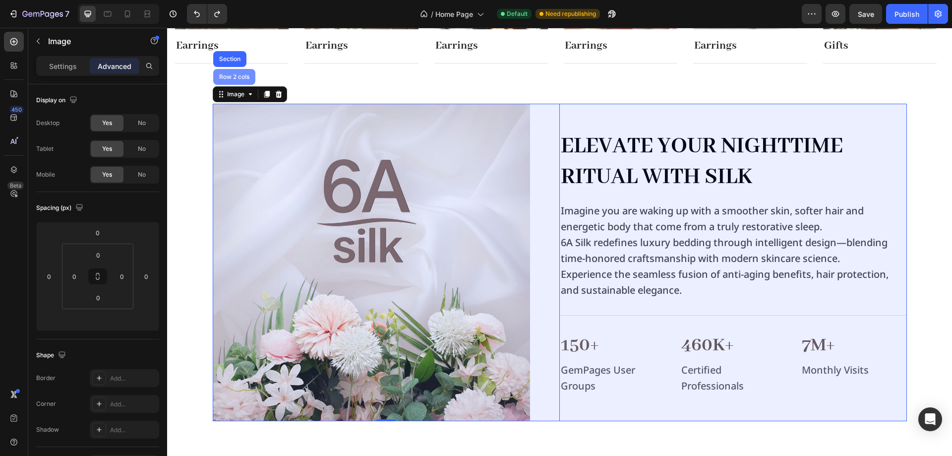
click at [234, 83] on div "Row 2 cols" at bounding box center [234, 77] width 42 height 16
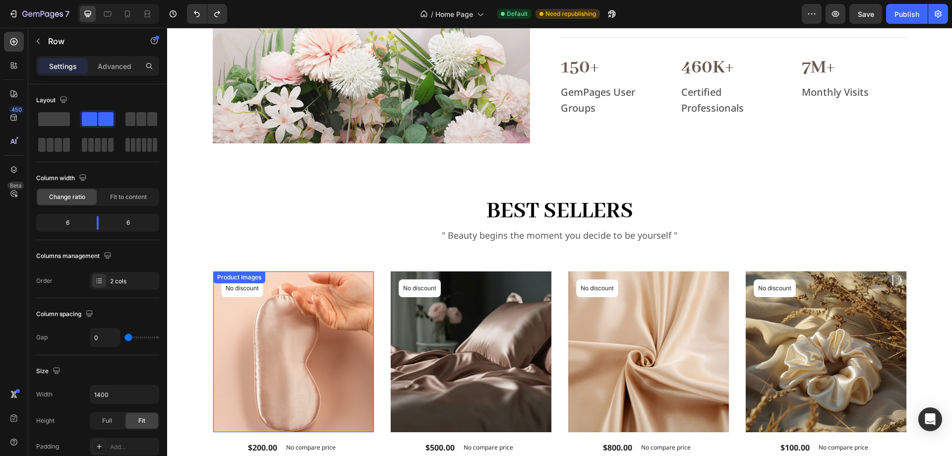
scroll to position [781, 0]
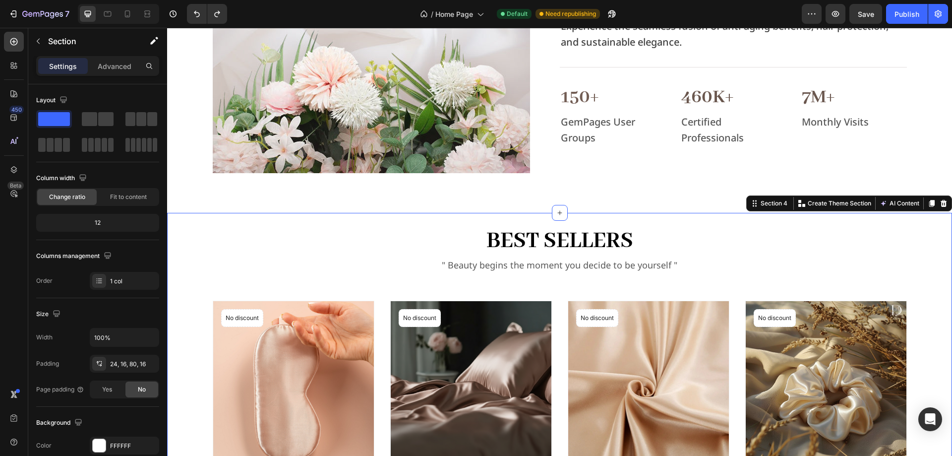
click at [170, 232] on div "Best Sellers Heading " Beauty begins the moment you decide to be yourself " Tex…" at bounding box center [559, 399] width 785 height 372
click at [151, 337] on icon "button" at bounding box center [150, 337] width 4 height 2
click at [684, 276] on div "Best Sellers Heading " Beauty begins the moment you decide to be yourself " Tex…" at bounding box center [560, 385] width 750 height 321
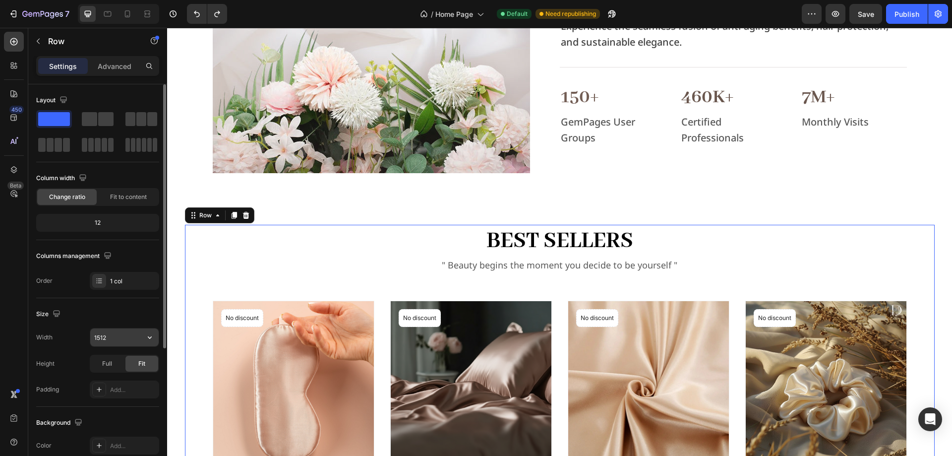
click at [132, 337] on input "1512" at bounding box center [124, 337] width 68 height 18
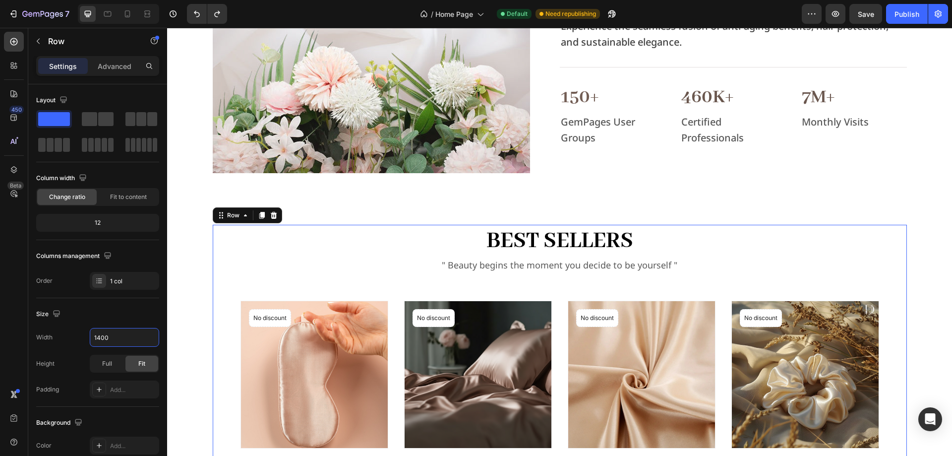
type input "1400"
